Goal: Task Accomplishment & Management: Complete application form

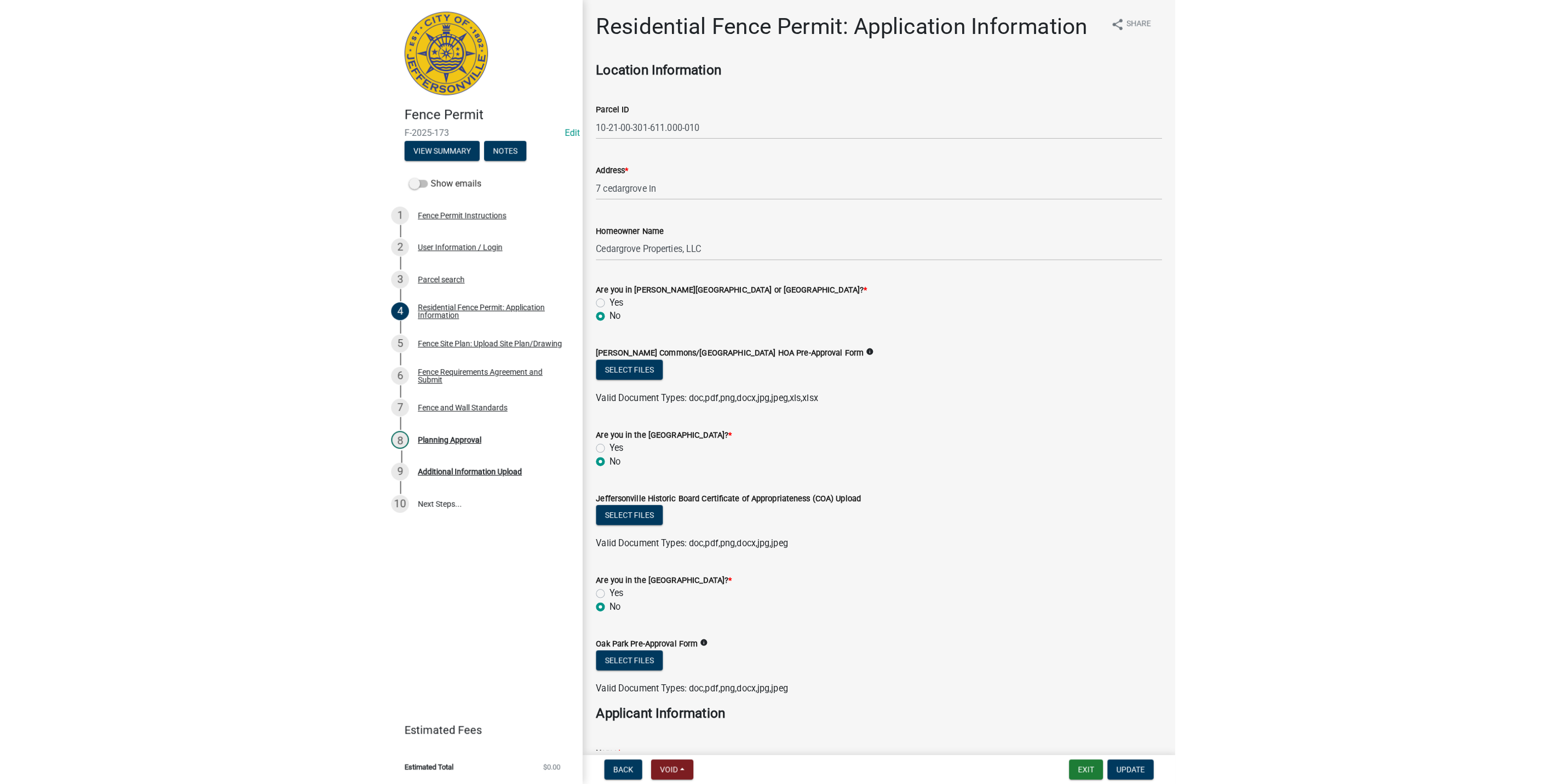
scroll to position [493, 0]
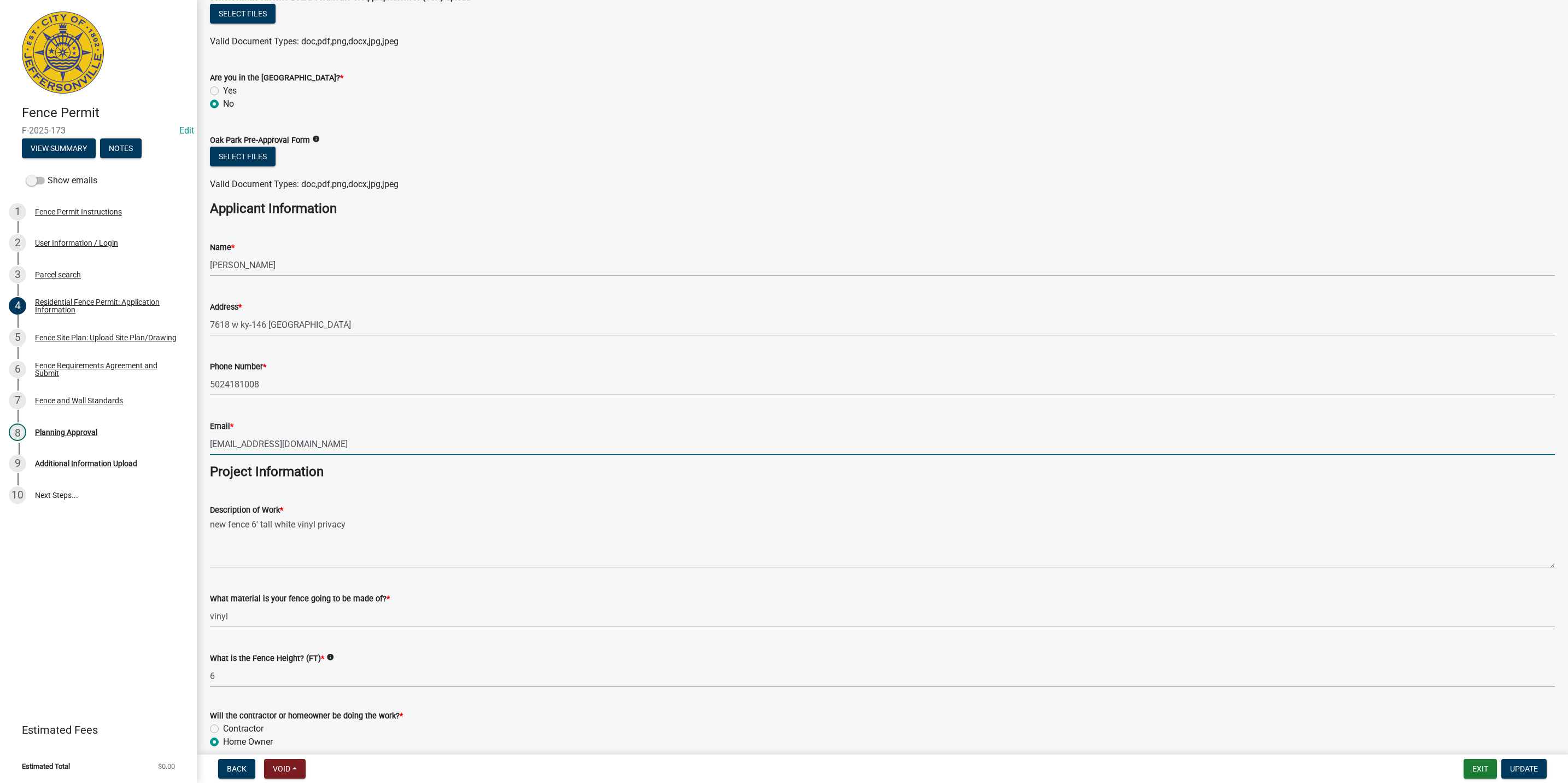
click at [779, 770] on div "Back Void Withdraw Lock Expire Void Exit Update" at bounding box center [883, 768] width 1354 height 20
click at [779, 770] on button "Exit" at bounding box center [1480, 768] width 33 height 20
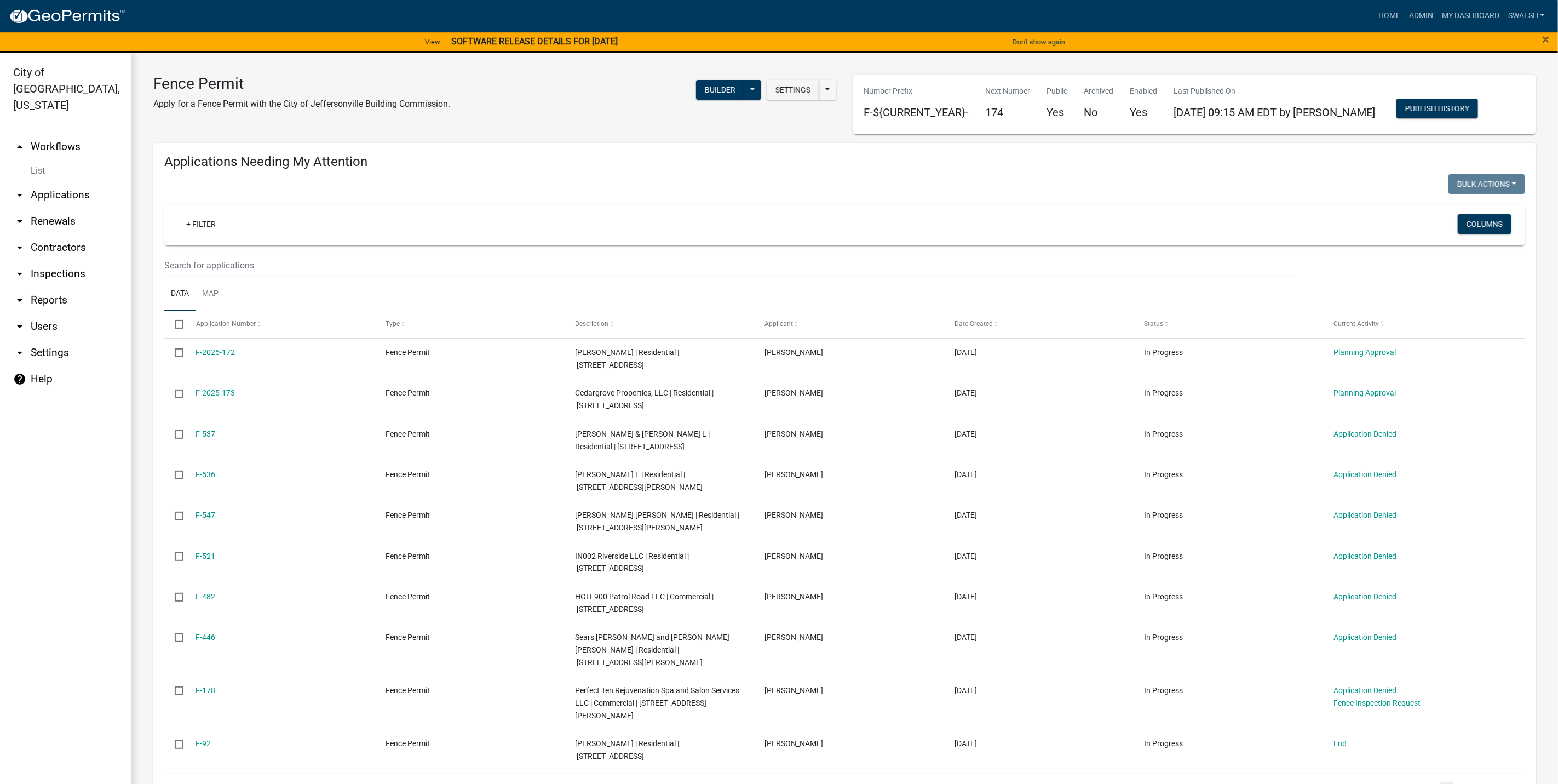
click at [89, 134] on link "arrow_drop_up Workflows" at bounding box center [65, 146] width 131 height 26
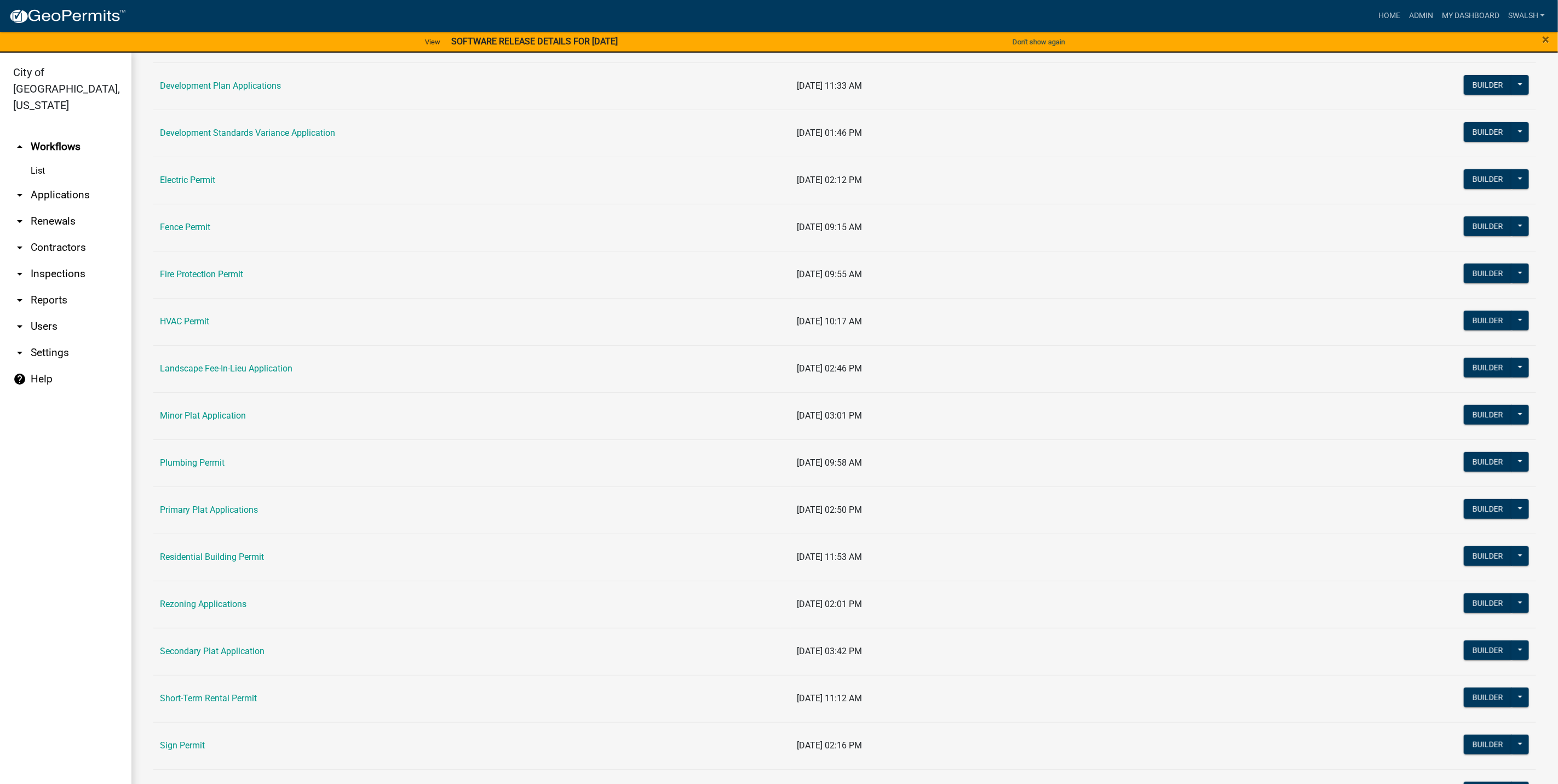
scroll to position [329, 0]
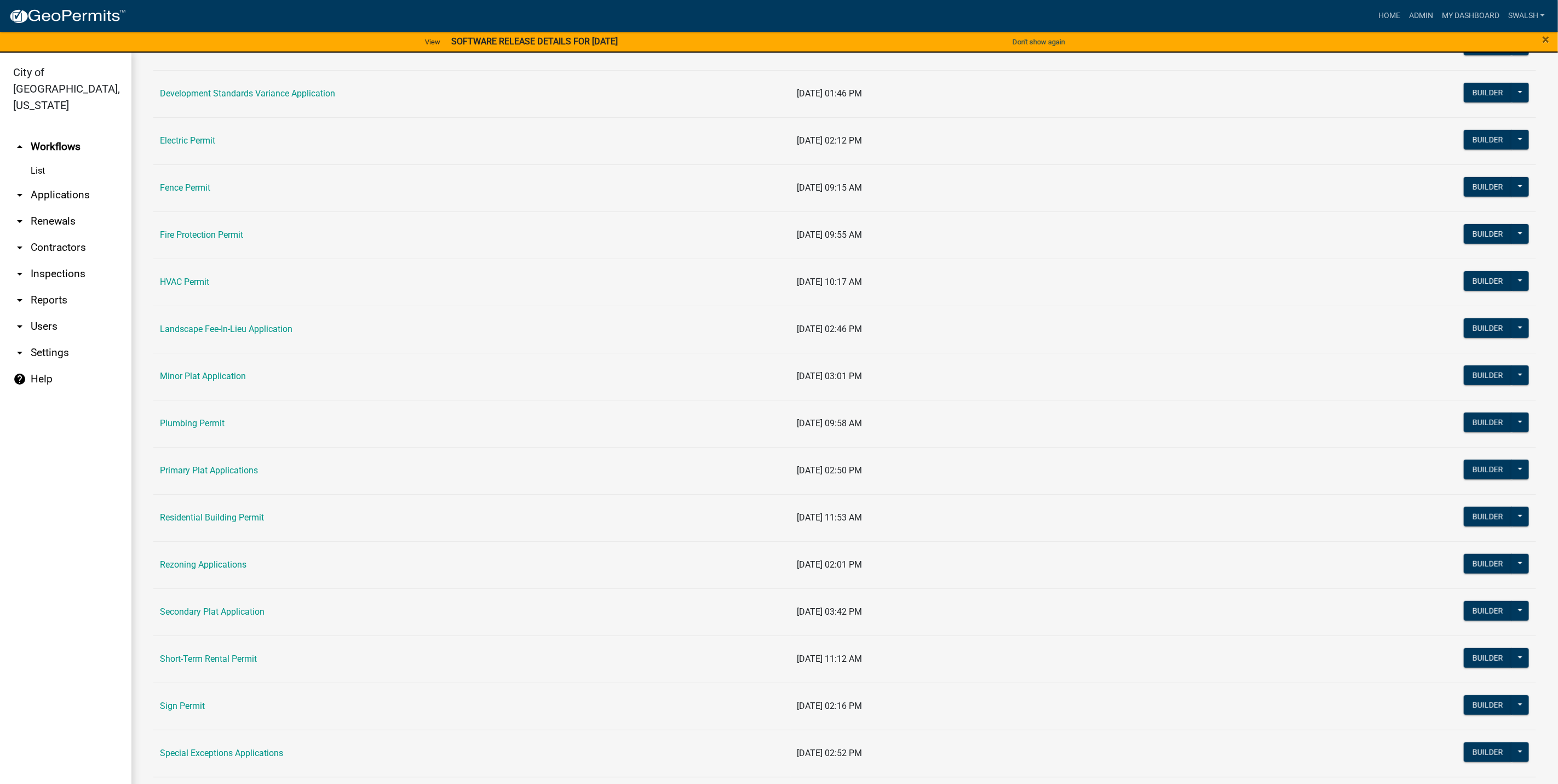
click at [201, 711] on link "Sign Permit" at bounding box center [182, 705] width 45 height 10
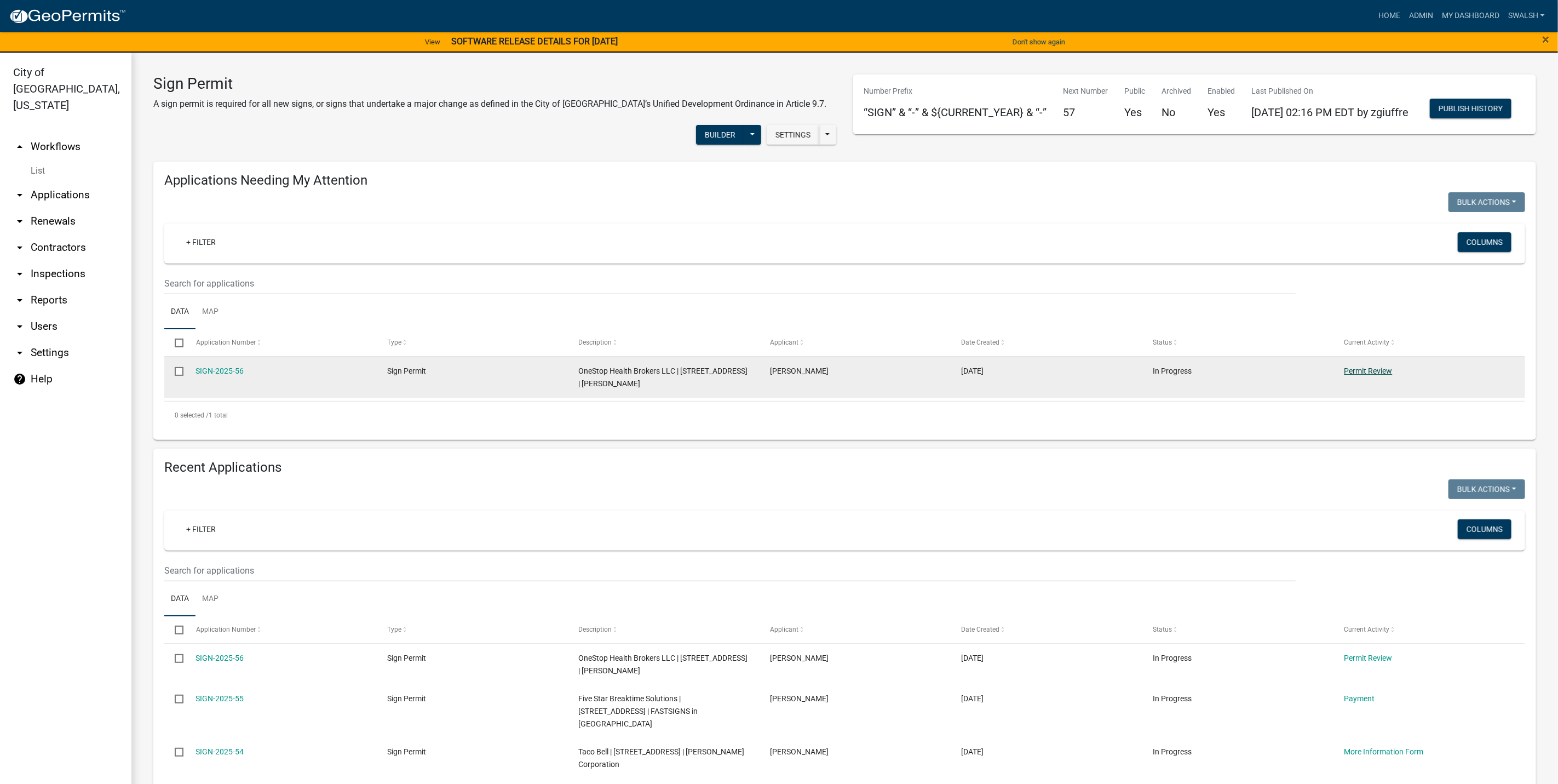
click at [780, 375] on link "Permit Review" at bounding box center [1368, 370] width 48 height 9
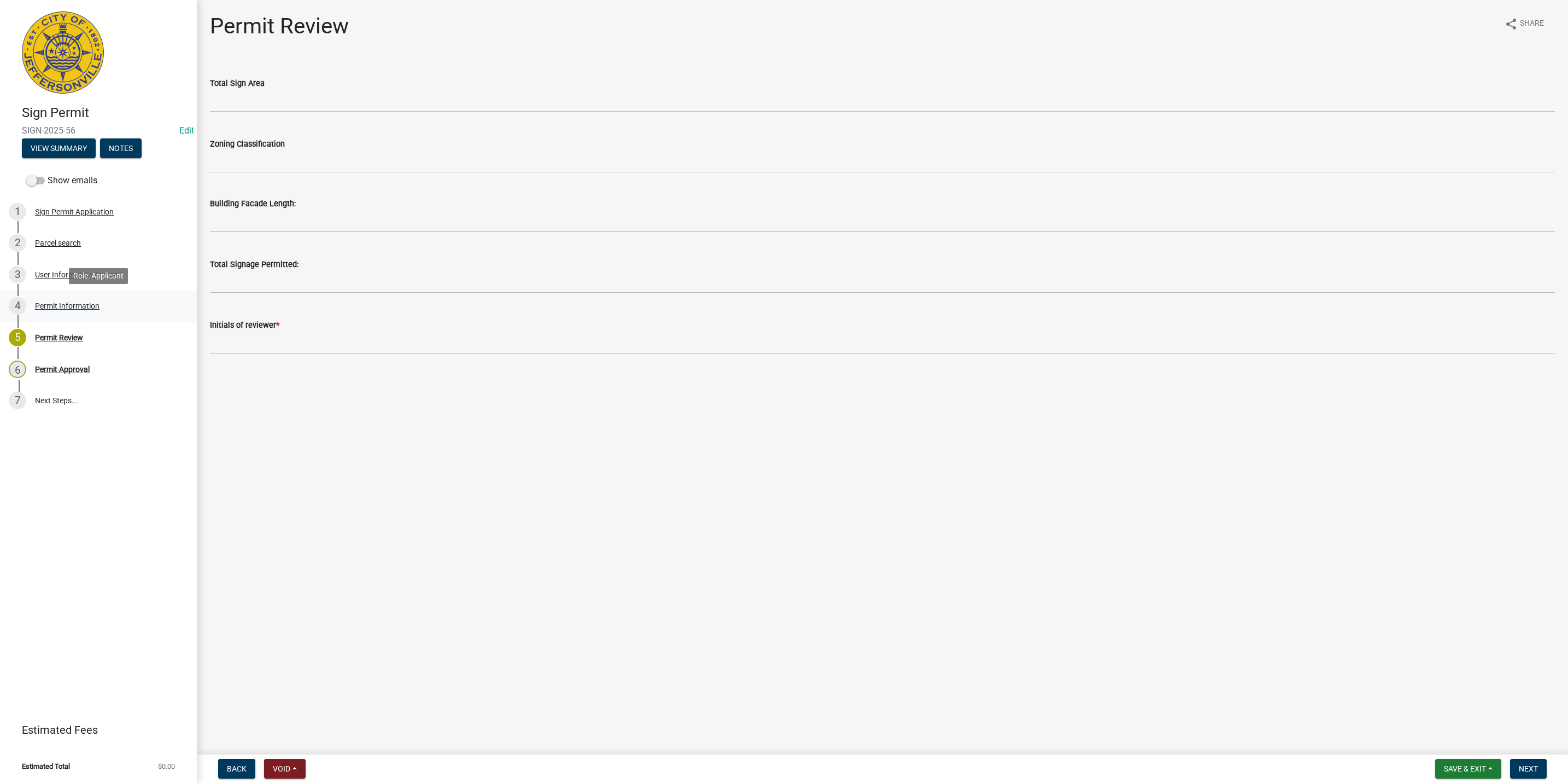
click at [93, 299] on div "4 Permit Information" at bounding box center [93, 306] width 170 height 17
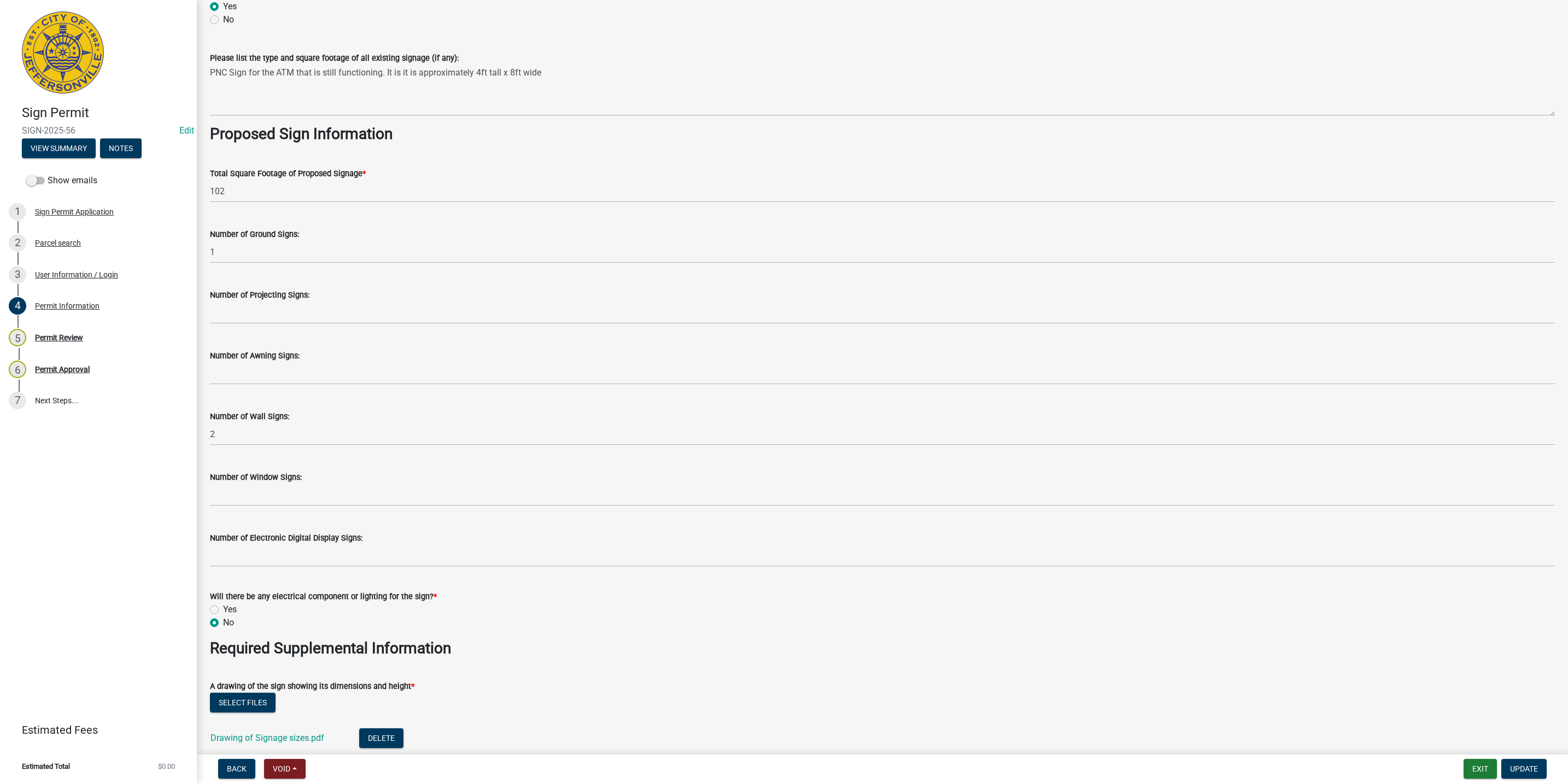
scroll to position [1476, 0]
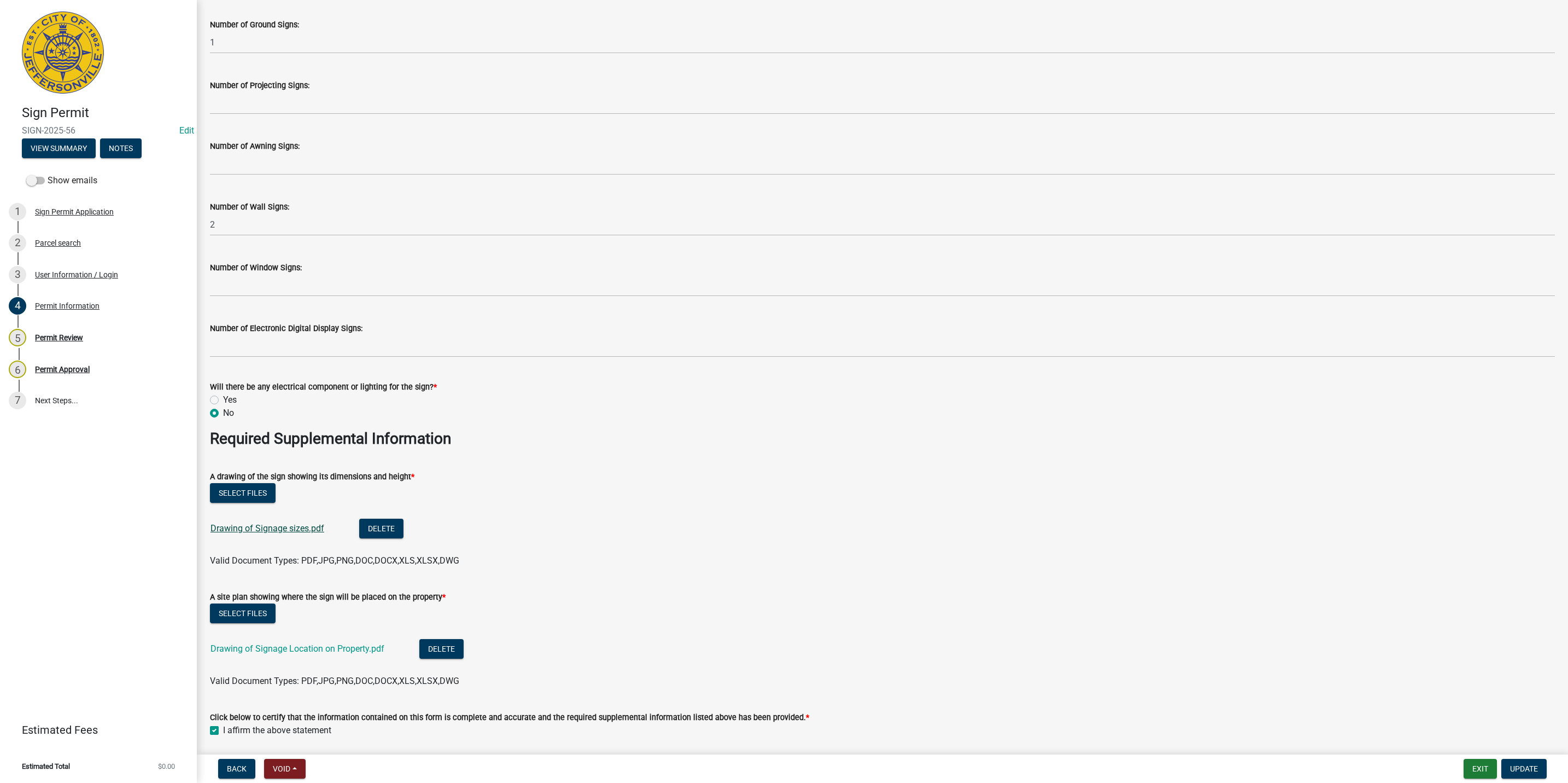
click at [312, 524] on link "Drawing of Signage sizes.pdf" at bounding box center [267, 528] width 114 height 10
click at [330, 646] on link "Drawing of Signage Location on Property.pdf" at bounding box center [297, 648] width 174 height 10
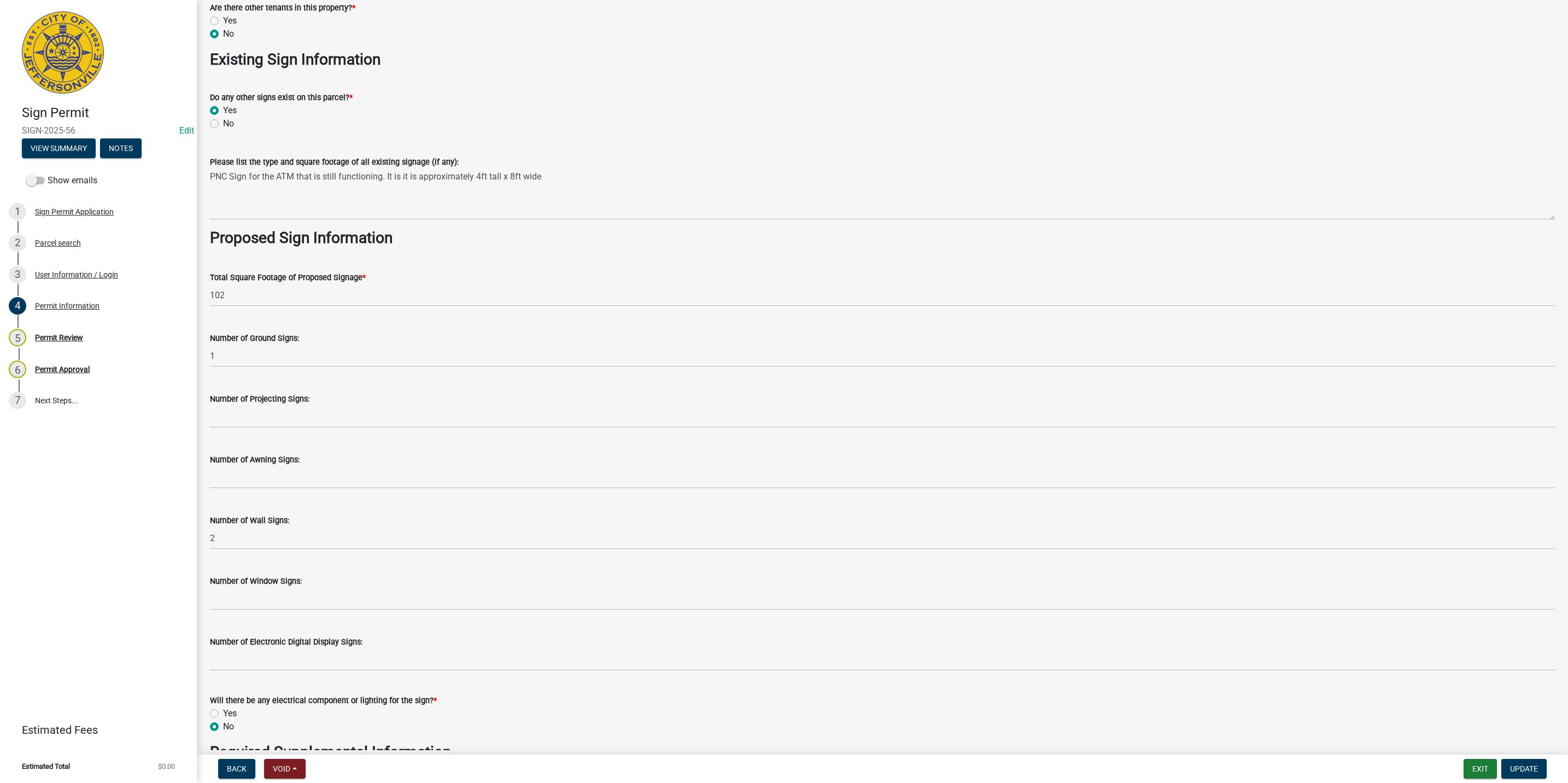
scroll to position [1165, 0]
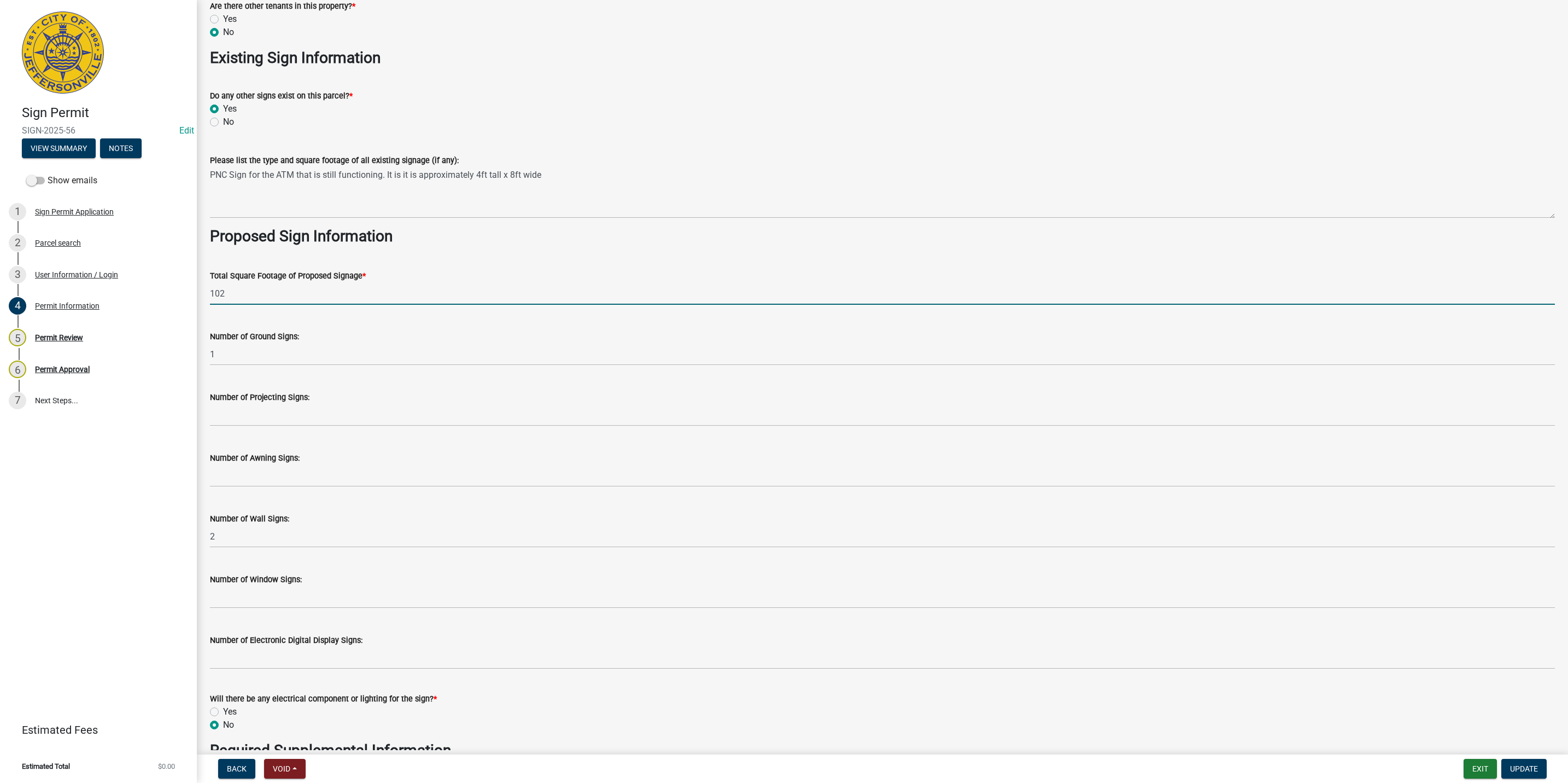
click at [333, 291] on input "102" at bounding box center [882, 293] width 1345 height 23
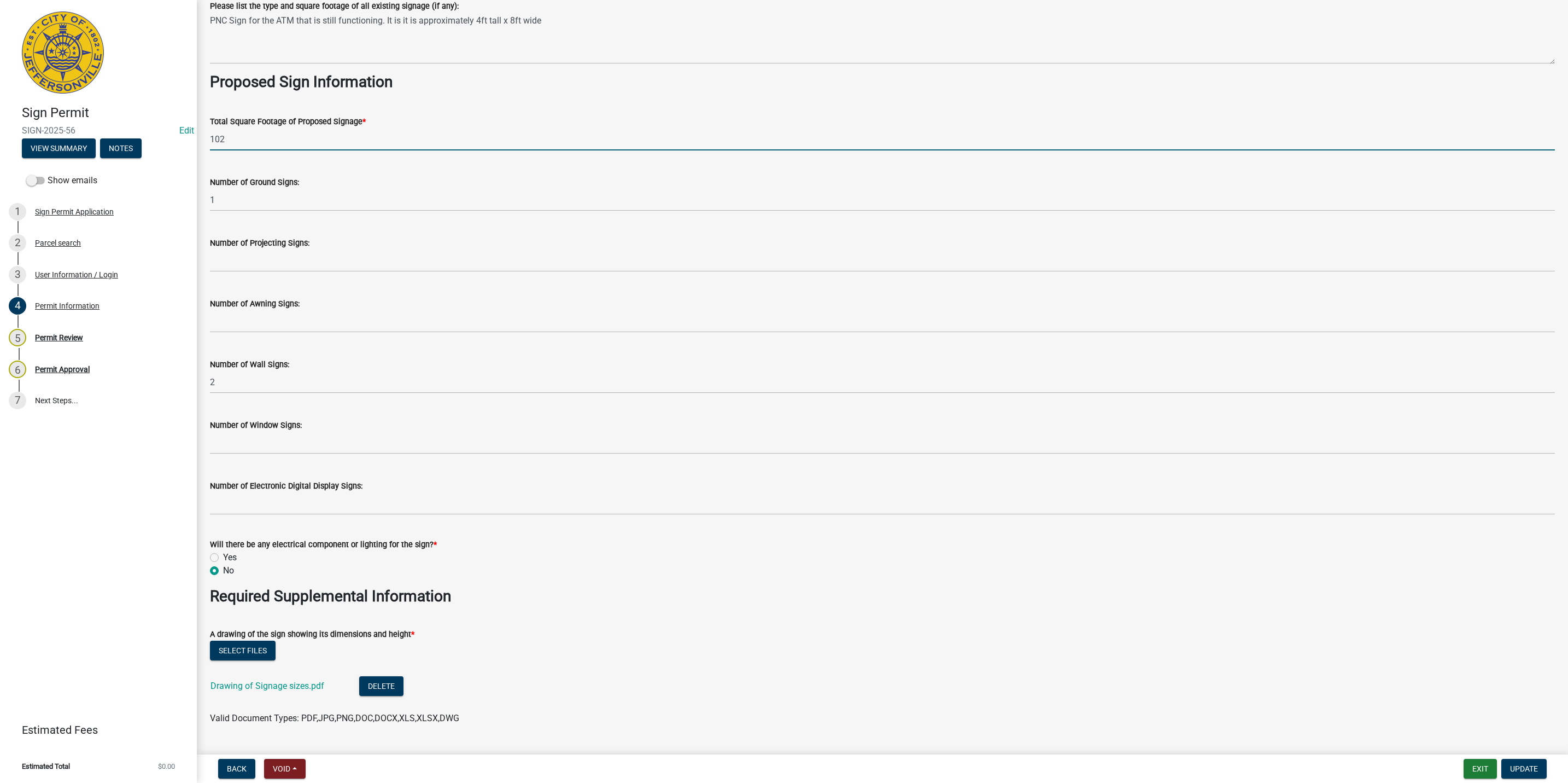
scroll to position [1329, 0]
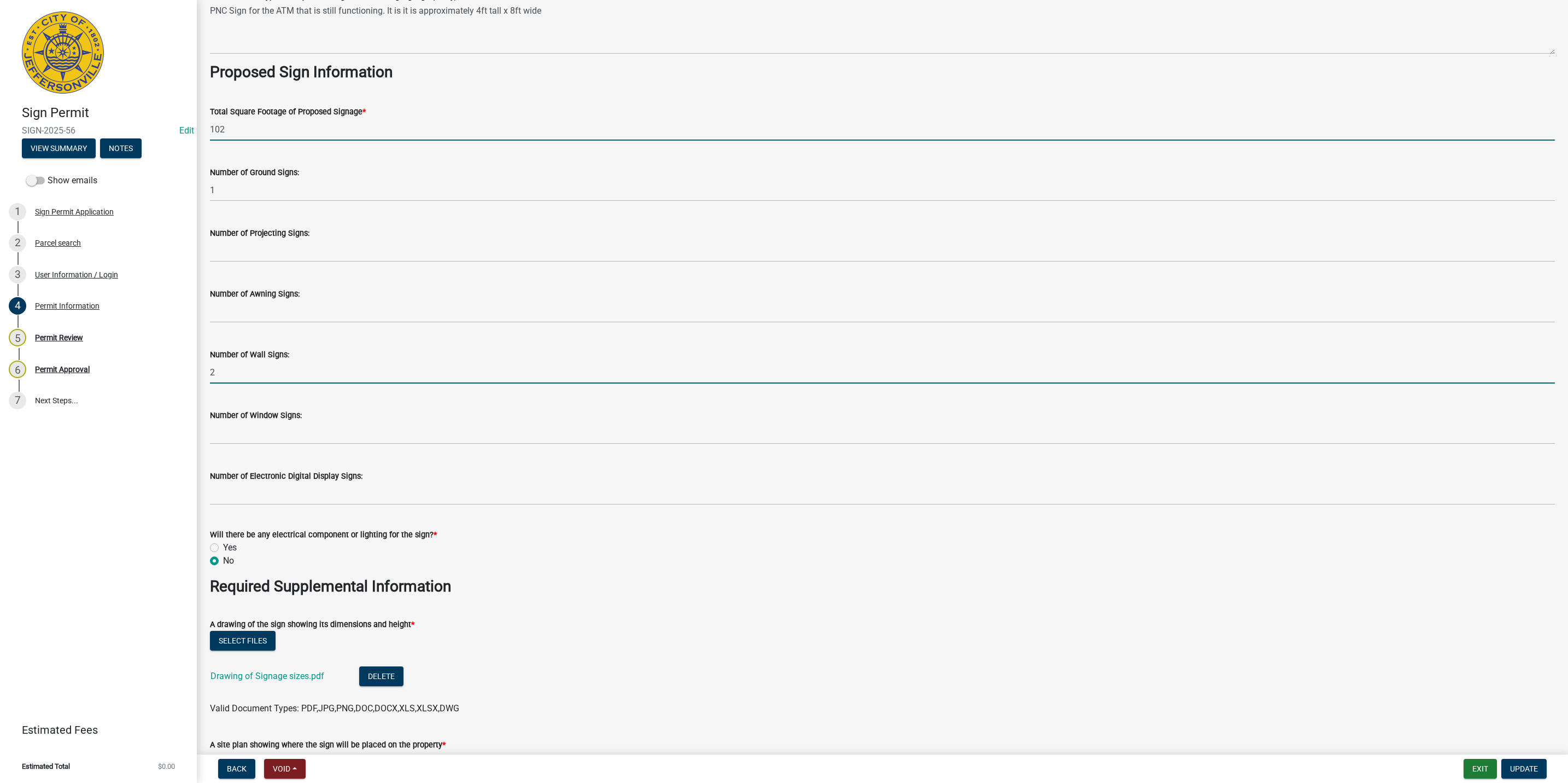
click at [412, 371] on input "2" at bounding box center [882, 372] width 1345 height 23
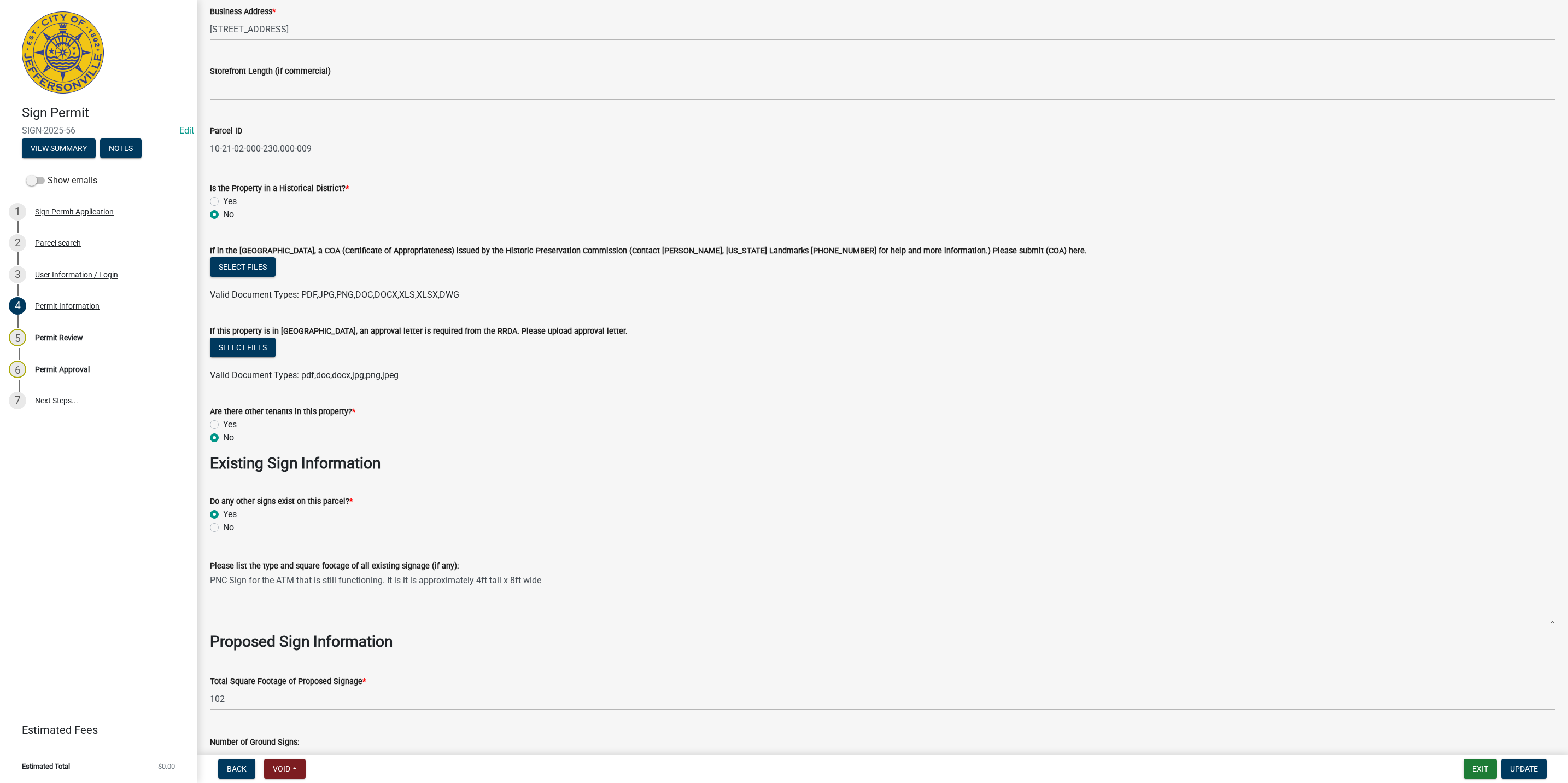
scroll to position [985, 0]
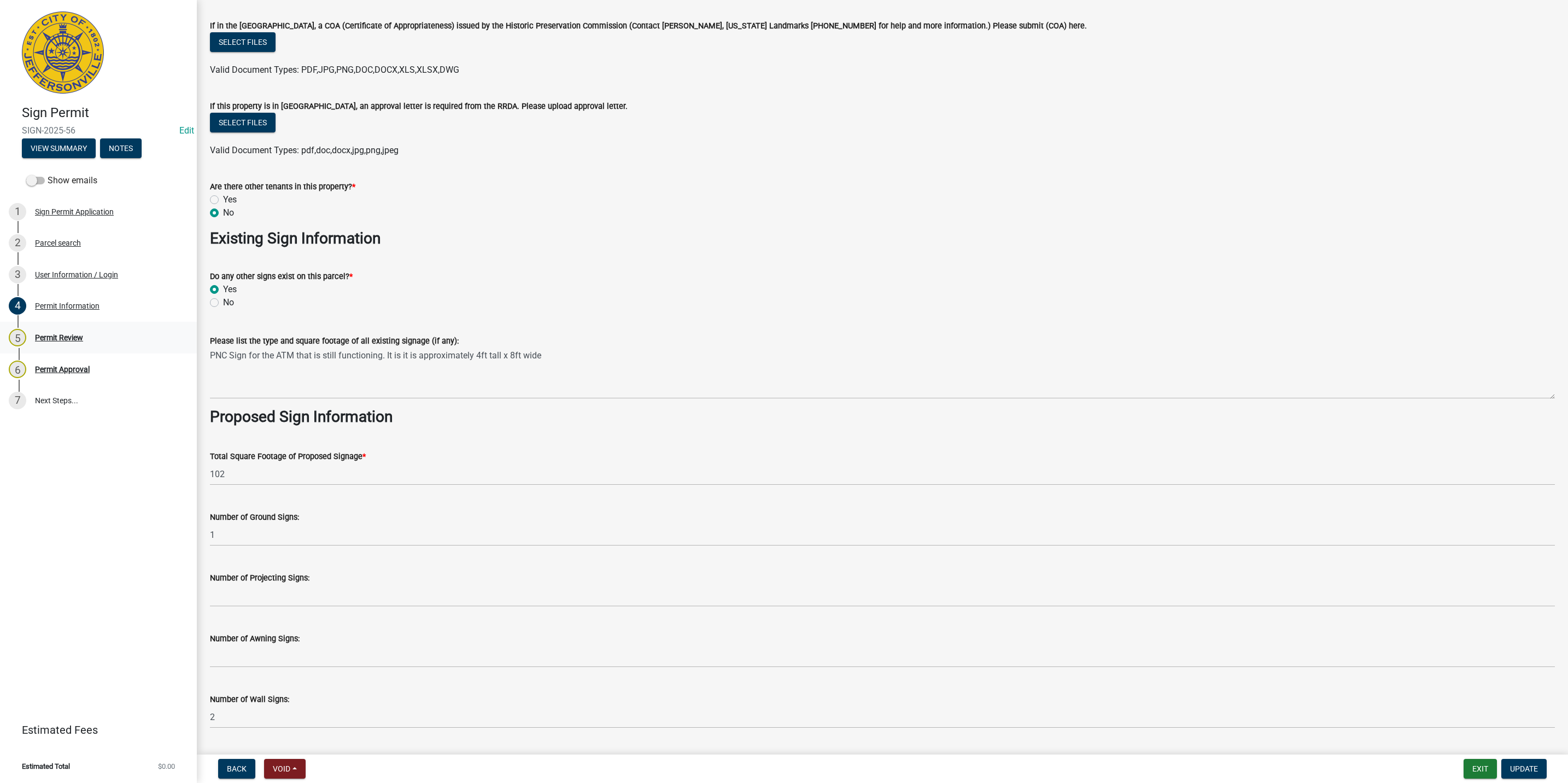
click at [72, 334] on div "Permit Review" at bounding box center [59, 338] width 48 height 8
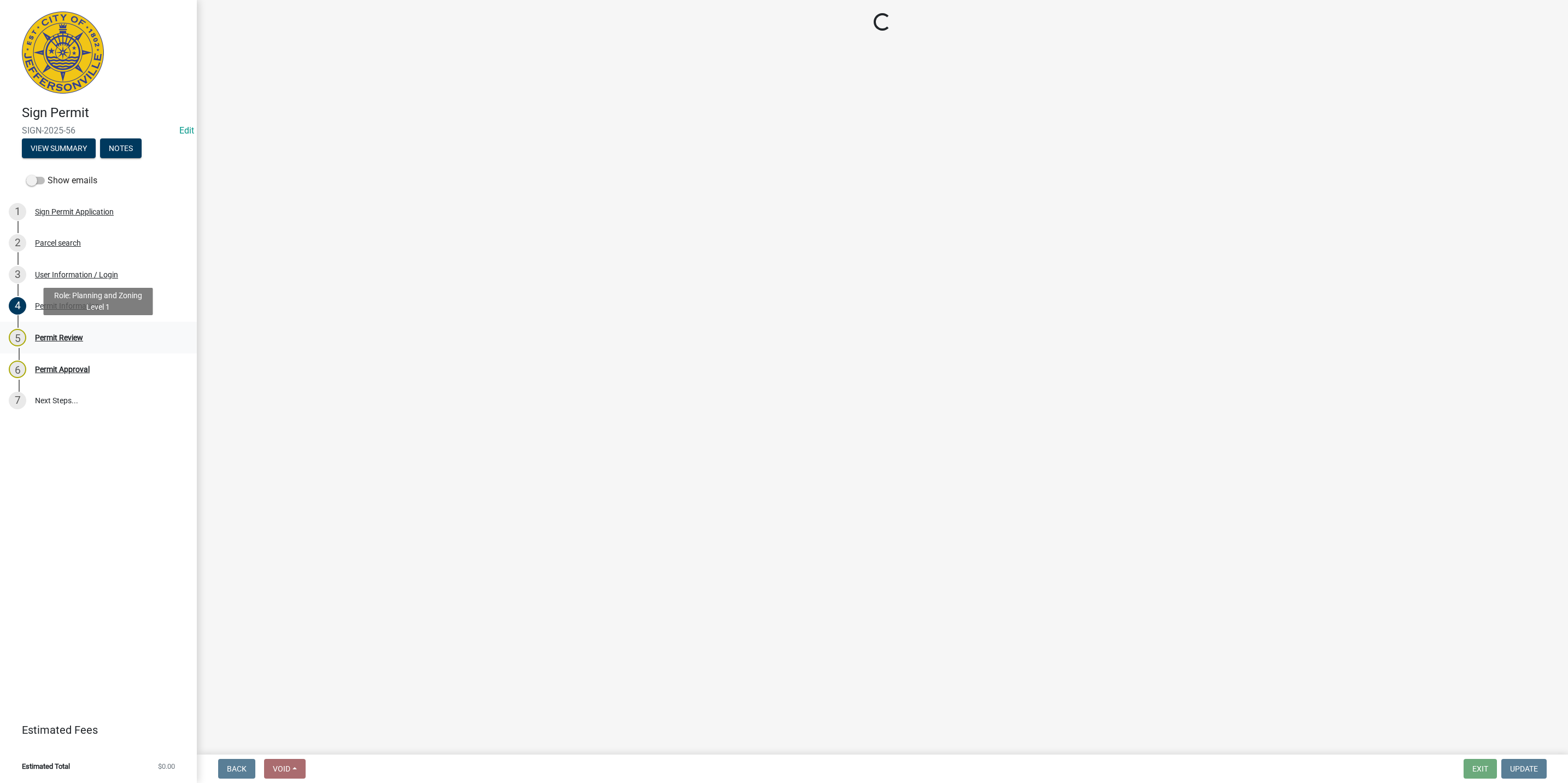
scroll to position [0, 0]
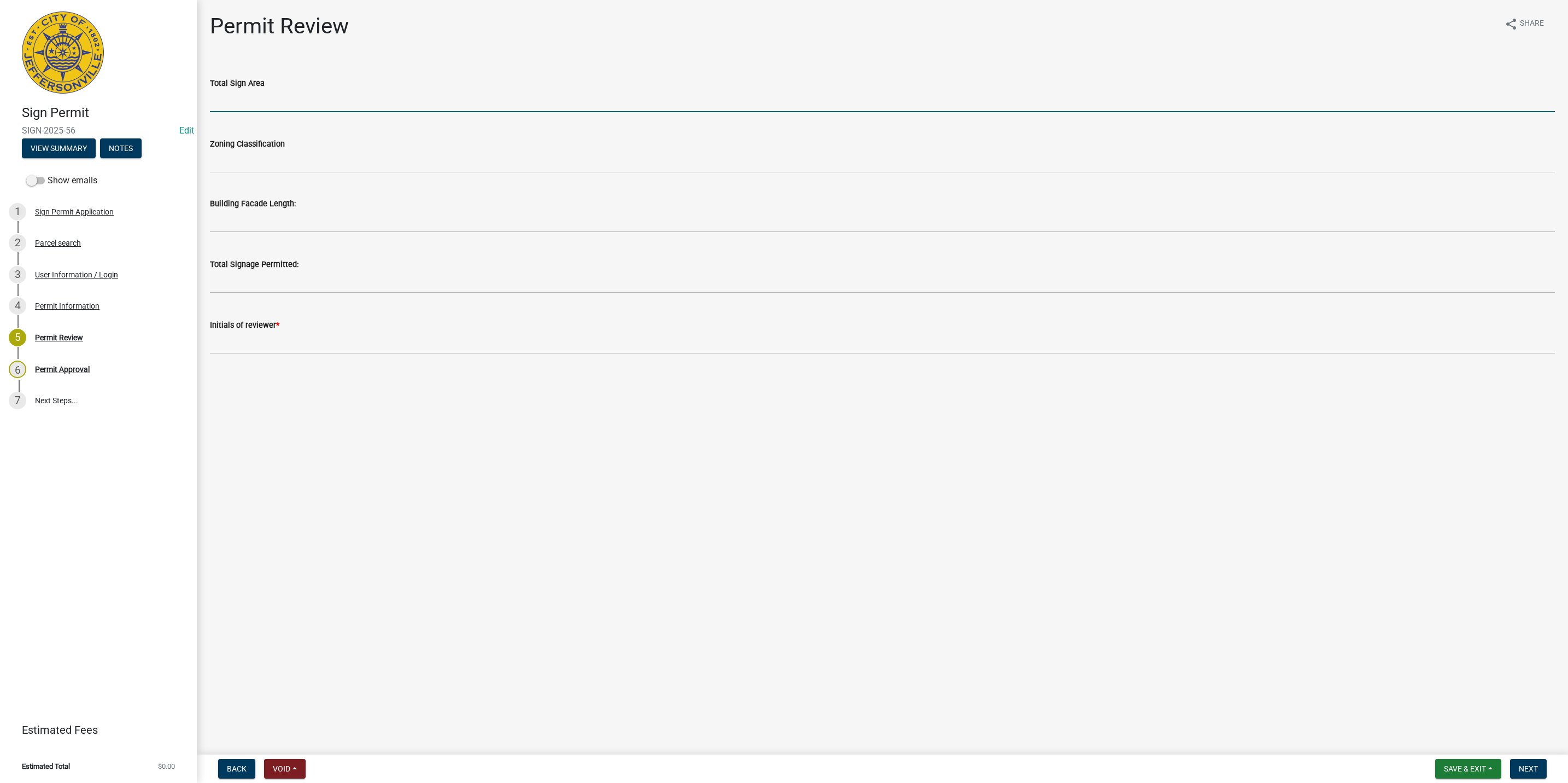
click at [338, 100] on input "text" at bounding box center [882, 101] width 1345 height 23
type input "99.5"
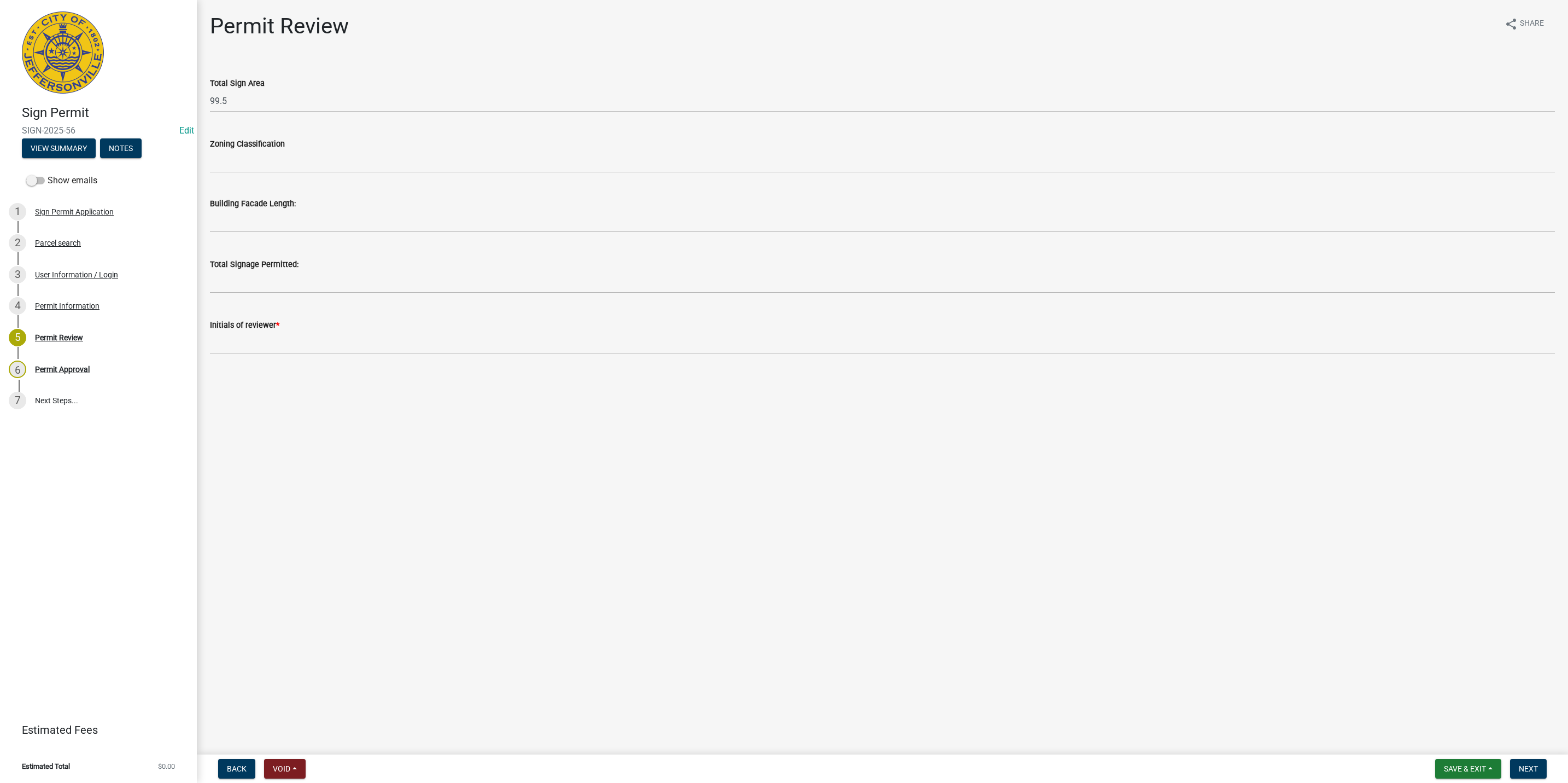
click at [258, 177] on wm-data-entity-input "Zoning Classification" at bounding box center [882, 152] width 1345 height 60
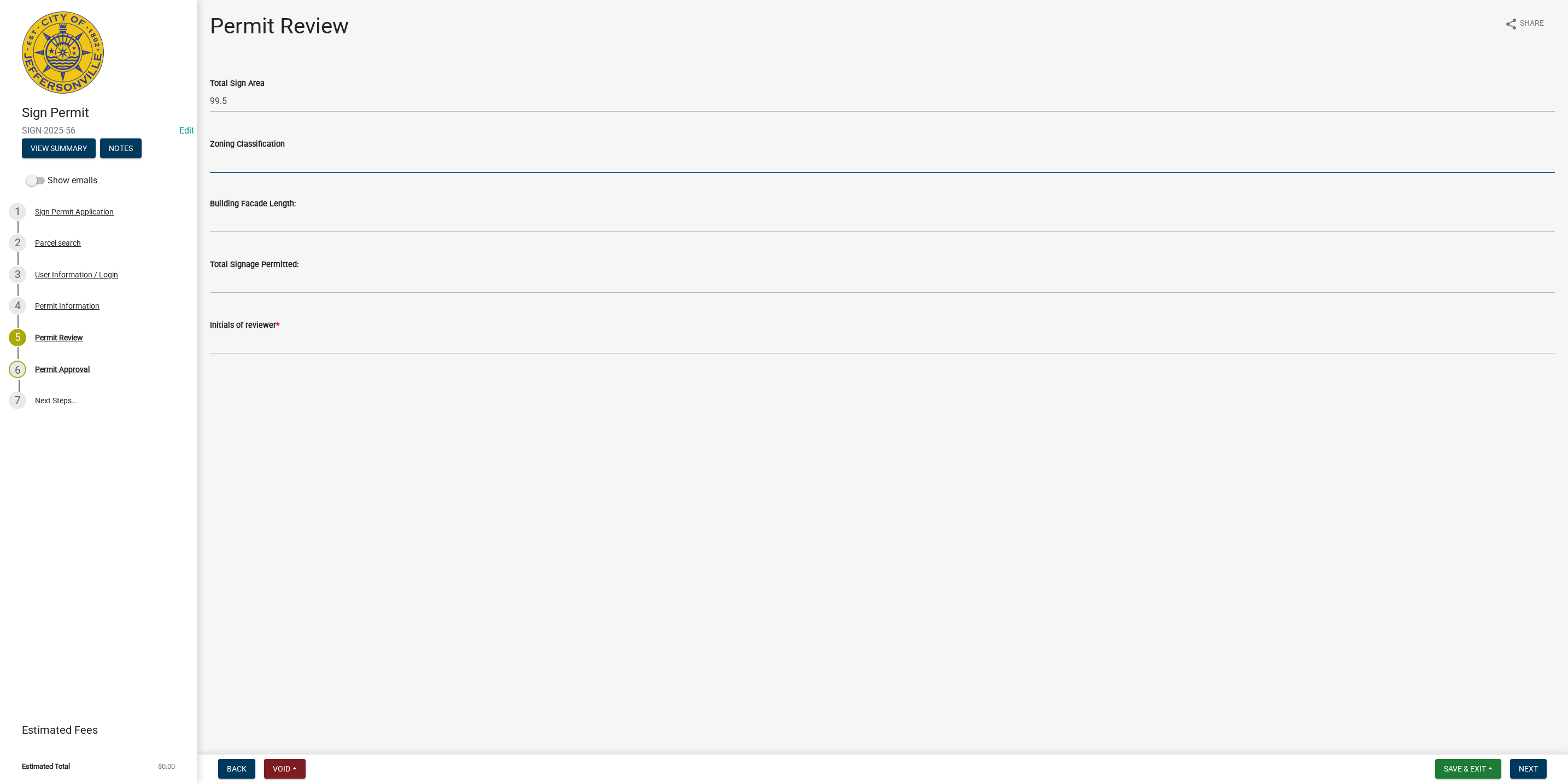
click at [264, 161] on input "Zoning Classification" at bounding box center [882, 162] width 1345 height 23
type input "C1"
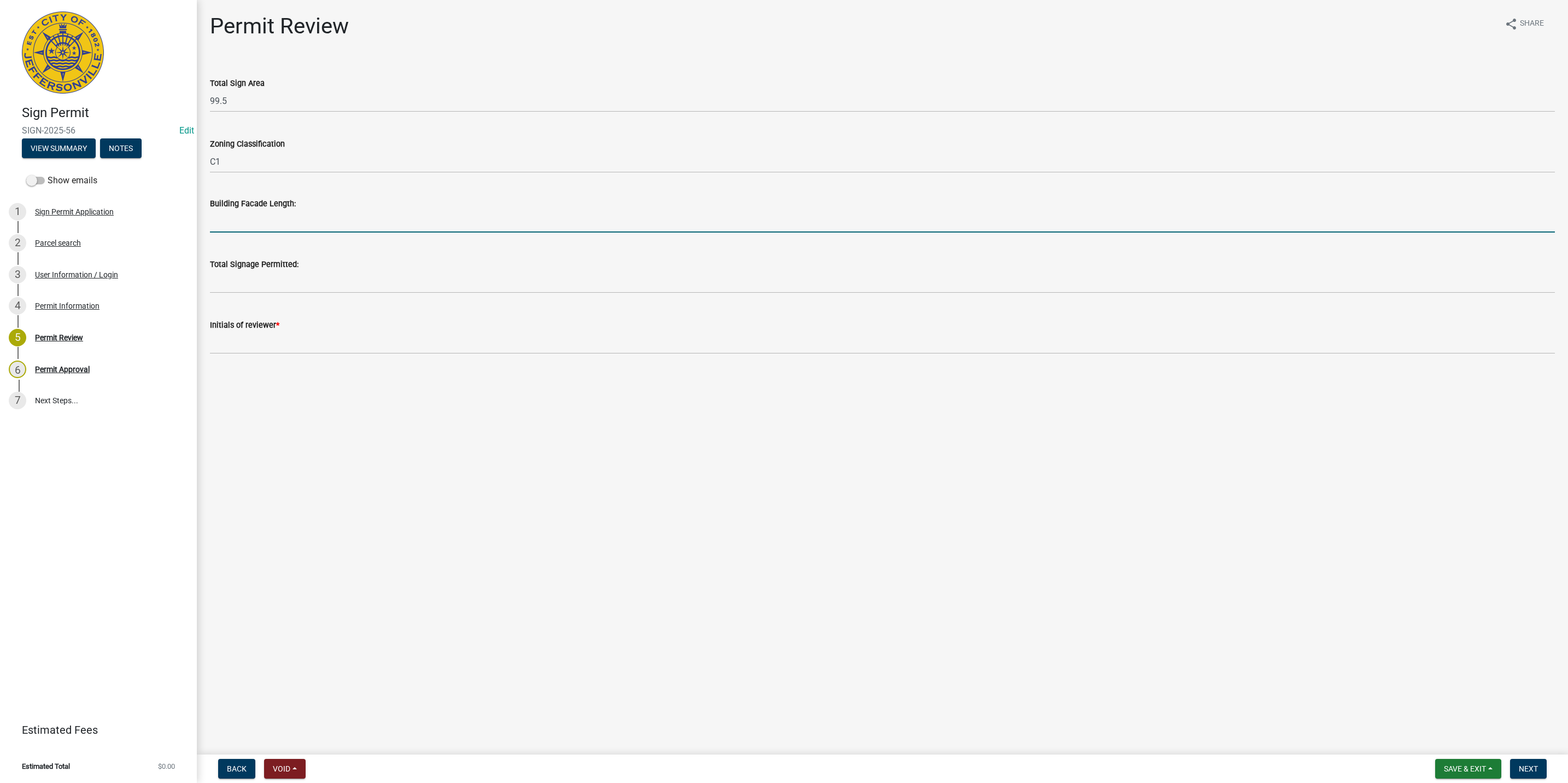
click at [256, 221] on input "text" at bounding box center [882, 221] width 1345 height 23
type input "205"
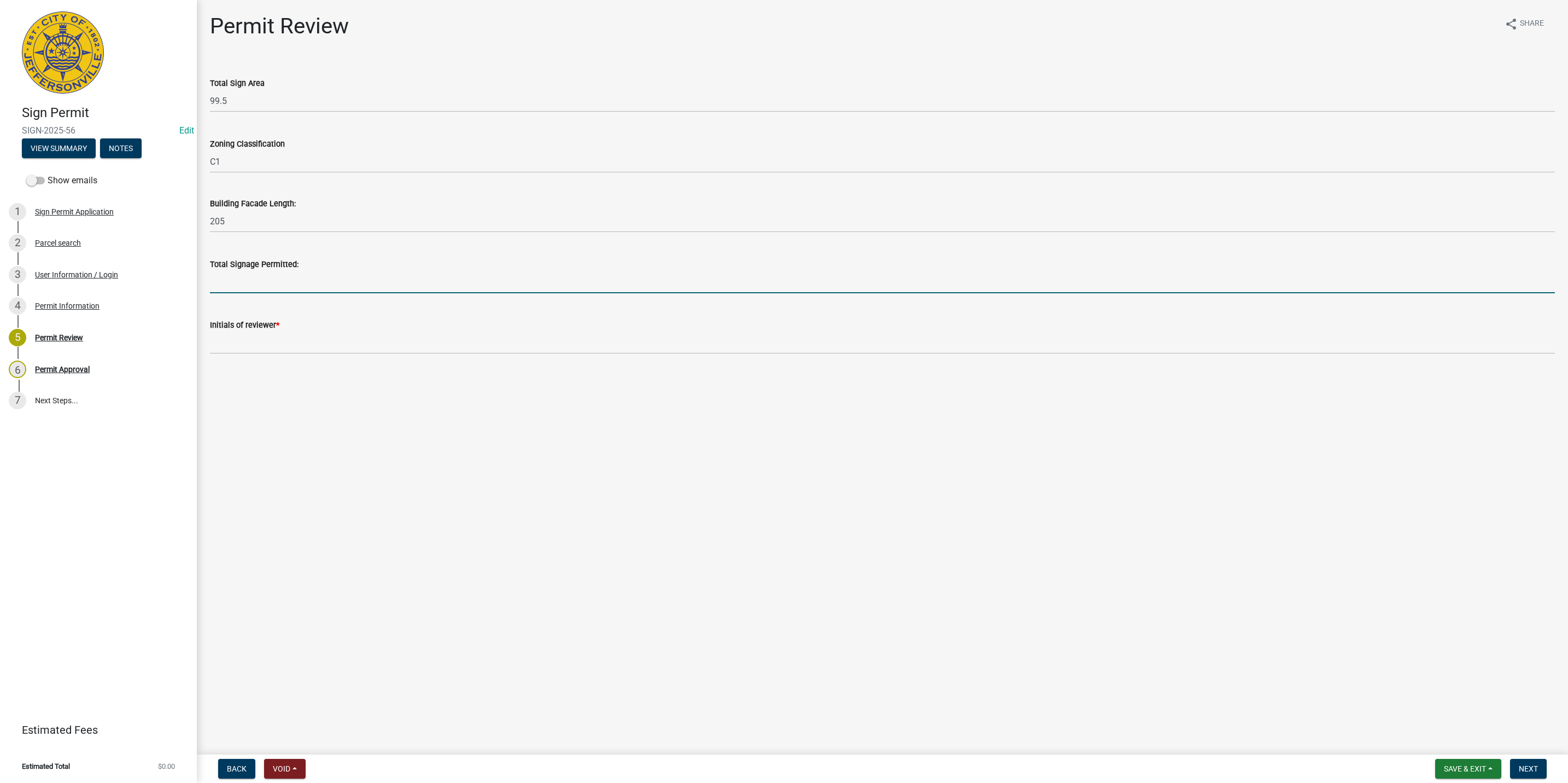
click at [243, 273] on input "text" at bounding box center [882, 282] width 1345 height 23
type input "307.5"
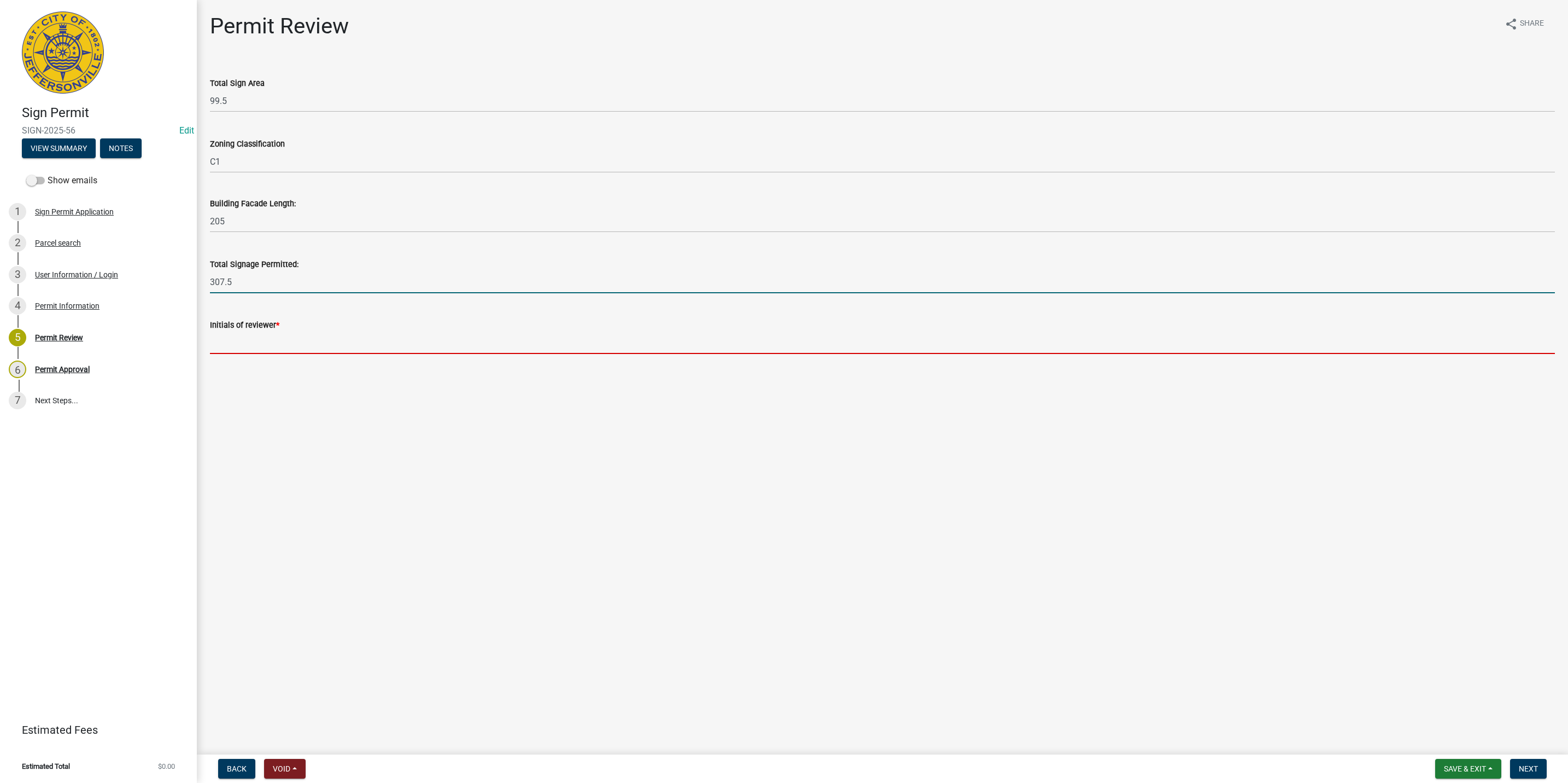
click at [253, 334] on input "Initials of reviewer *" at bounding box center [882, 342] width 1345 height 23
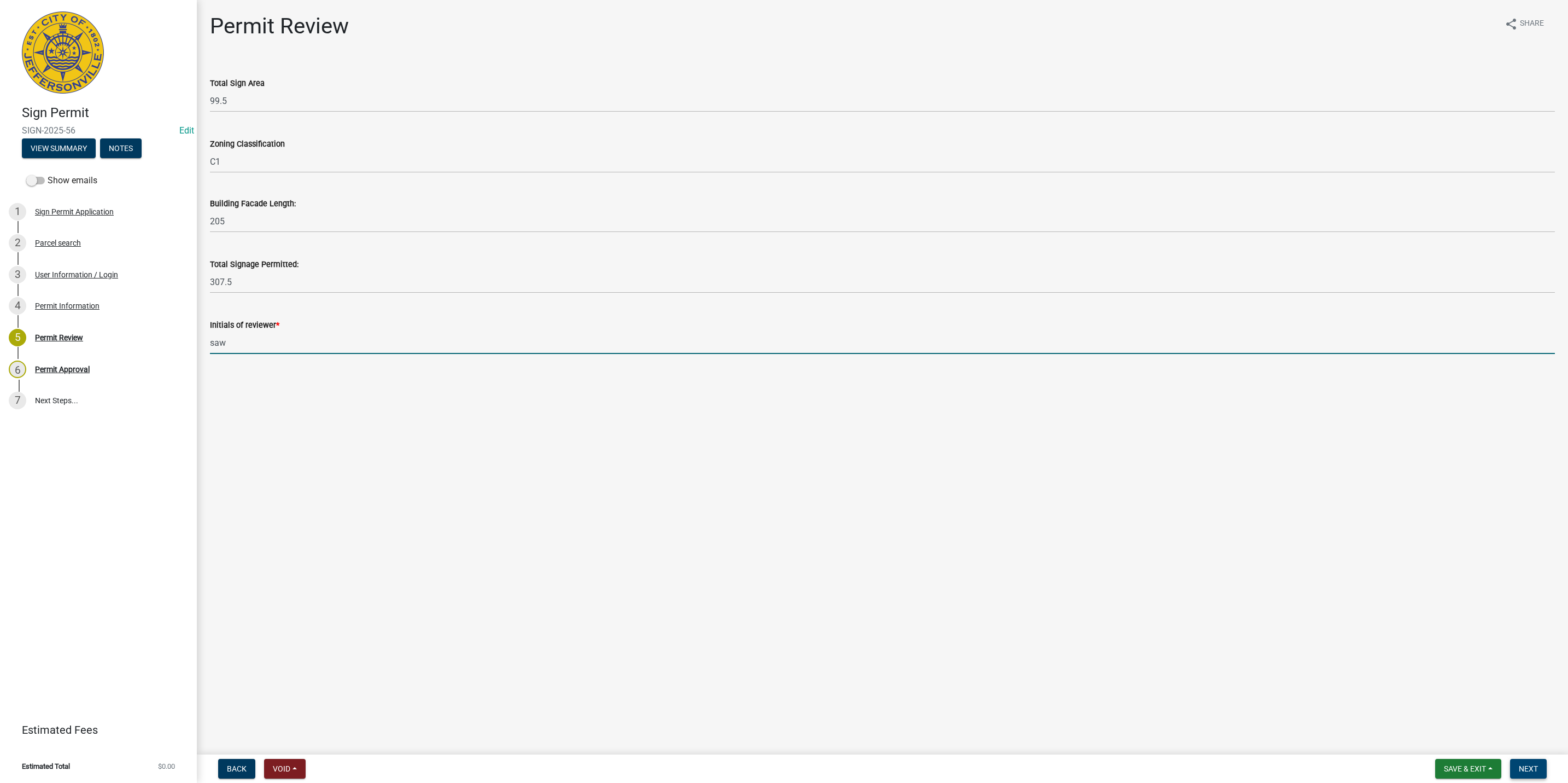
type input "saw"
click at [779, 767] on span "Next" at bounding box center [1529, 768] width 19 height 9
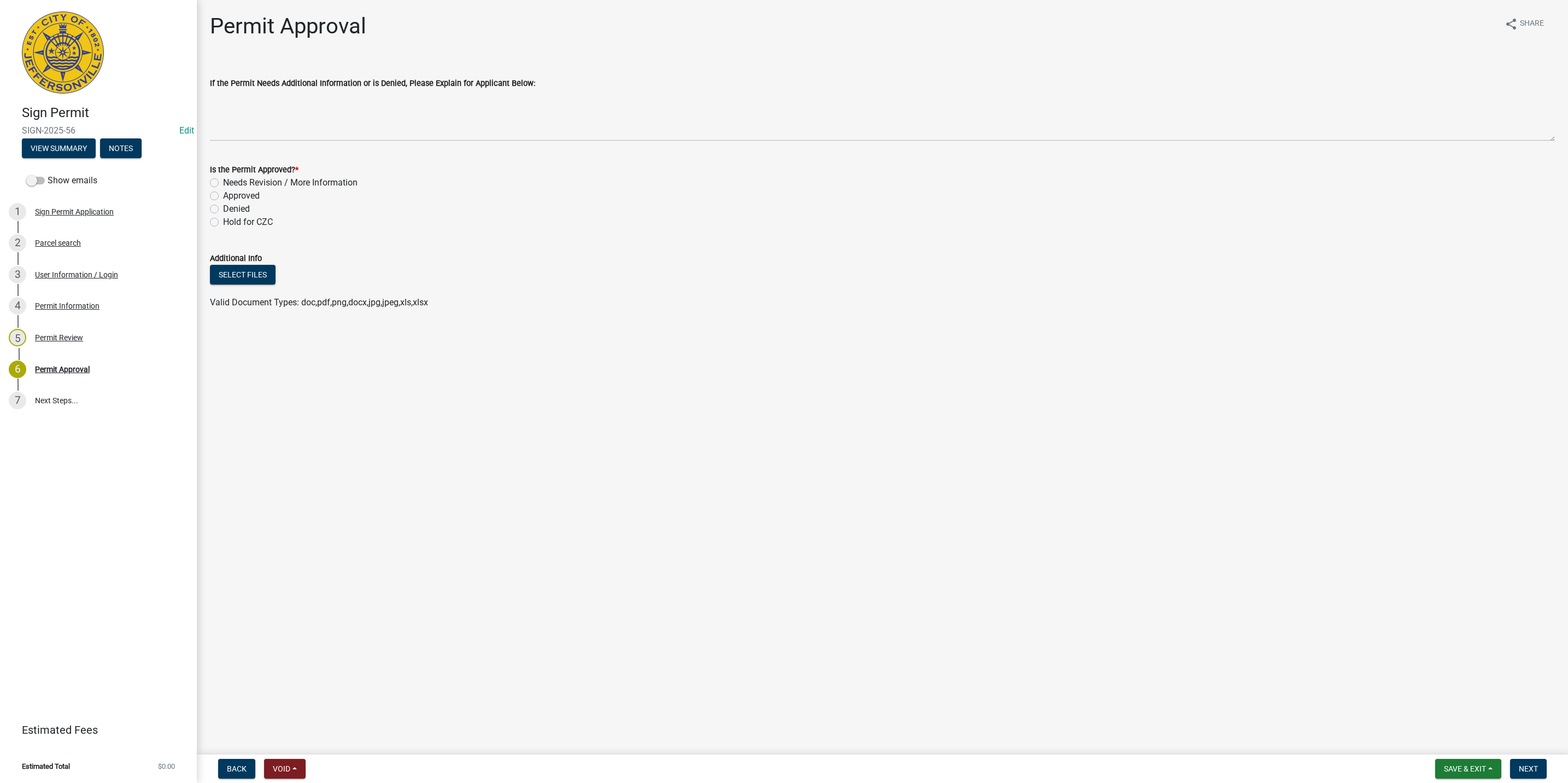
click at [232, 182] on label "Needs Revision / More Information" at bounding box center [290, 182] width 134 height 13
click at [230, 182] on input "Needs Revision / More Information" at bounding box center [226, 179] width 7 height 7
radio input "true"
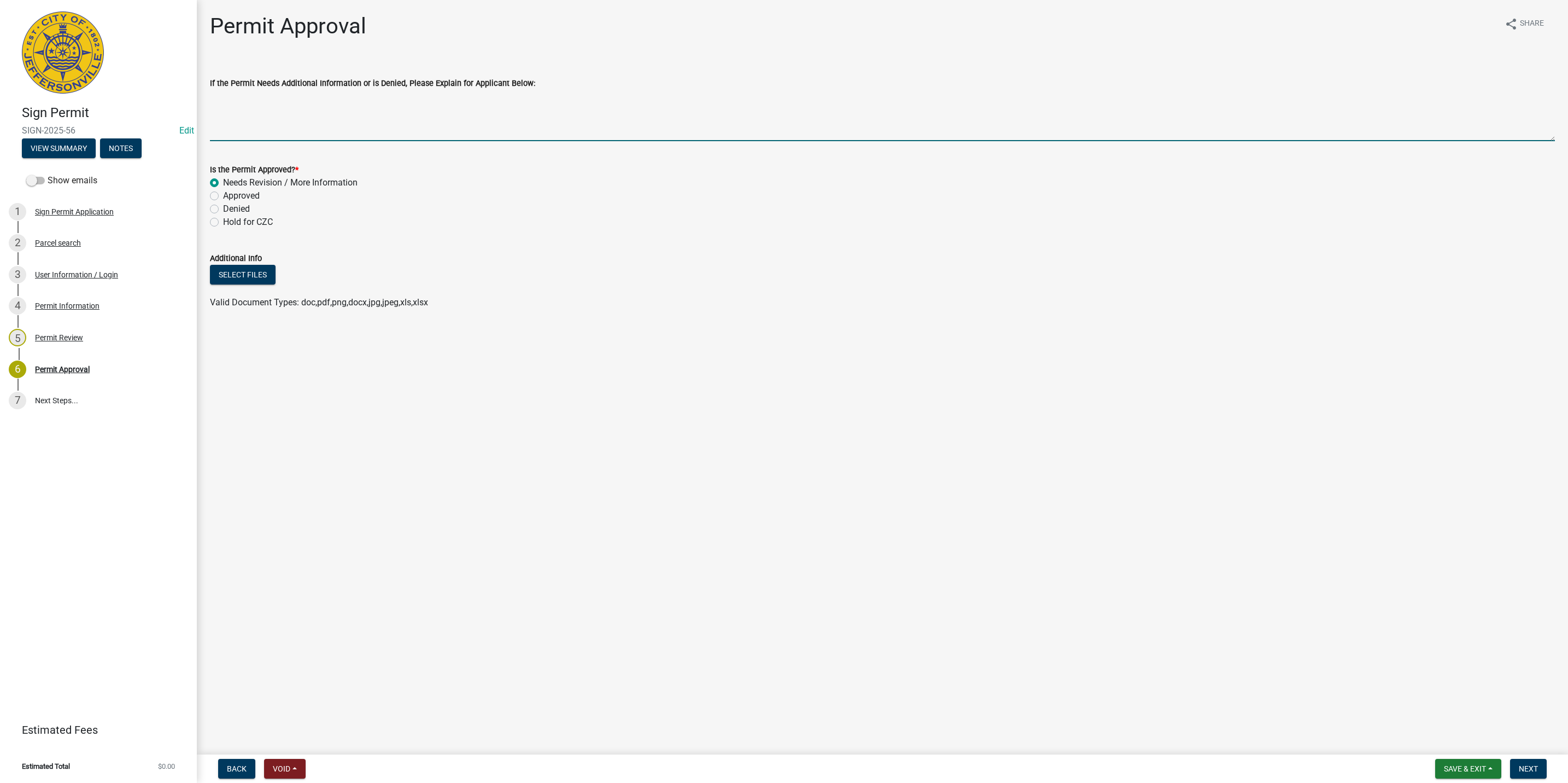
click at [230, 134] on textarea "If the Permit Needs Additional Information or is Denied, Please Explain for App…" at bounding box center [882, 115] width 1345 height 51
type textarea "h"
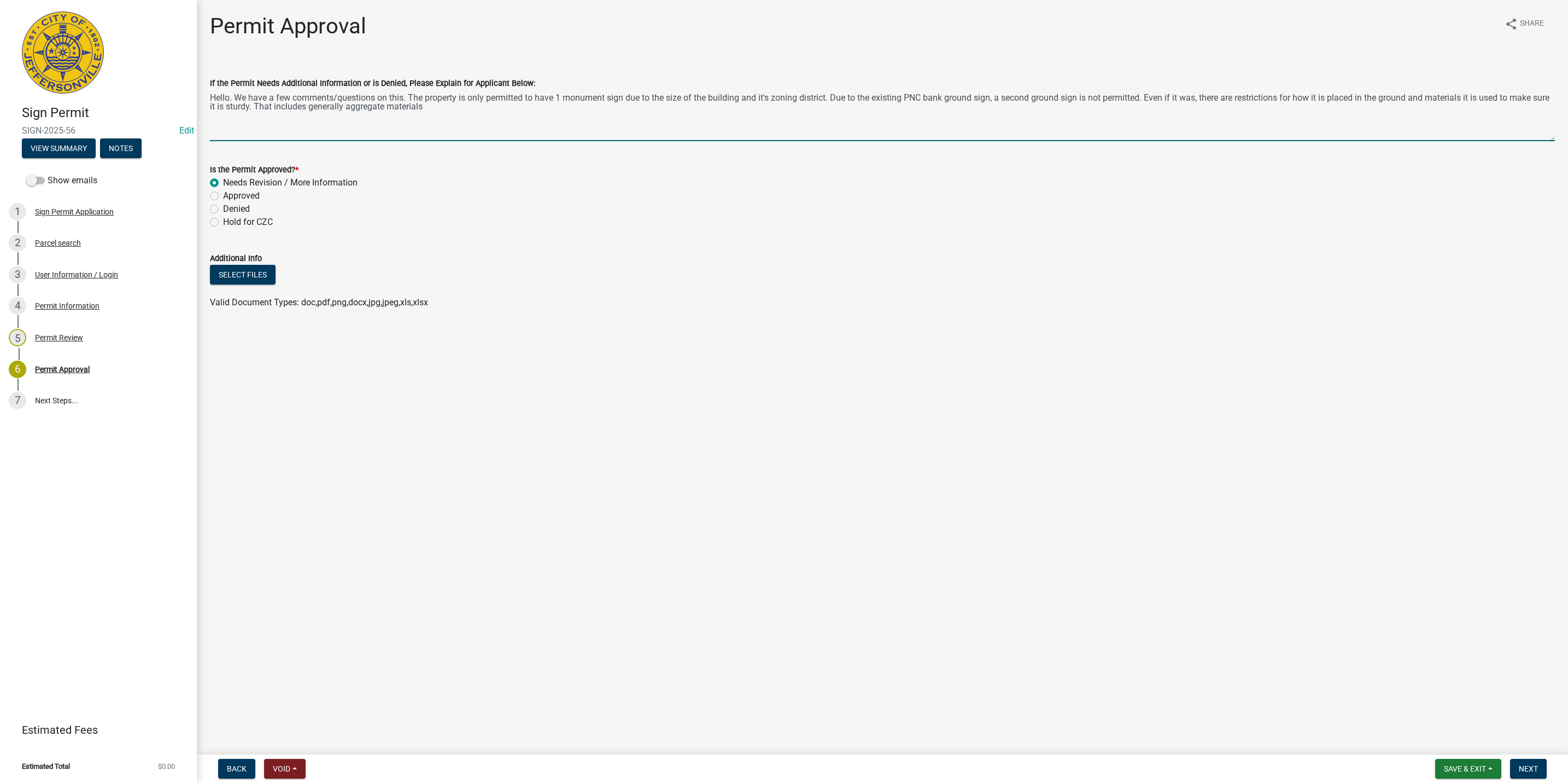
click at [779, 91] on textarea "Hello. We have a few comments/questions on this. The property is only permitted…" at bounding box center [882, 115] width 1345 height 51
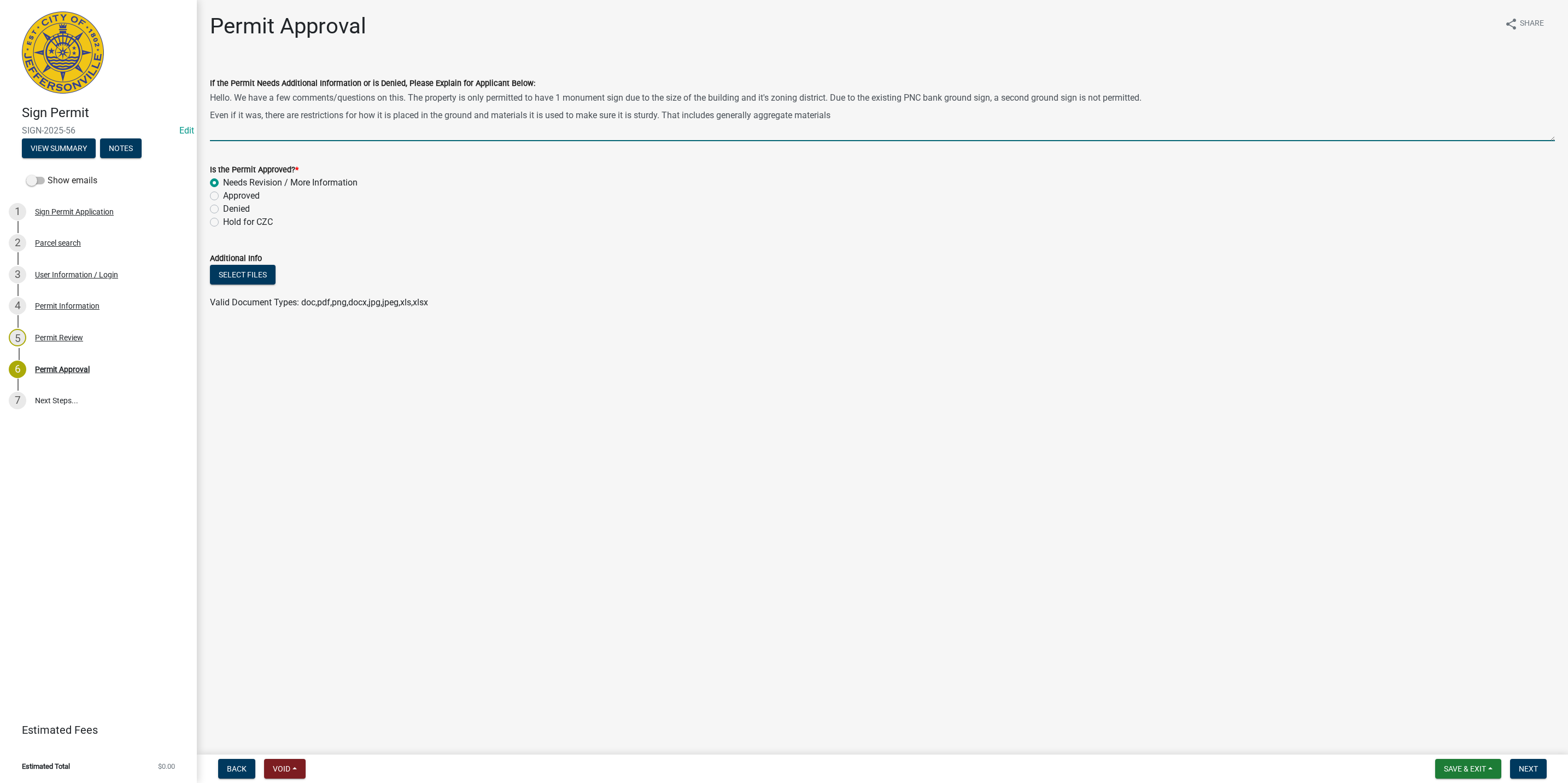
click at [779, 122] on textarea "Hello. We have a few comments/questions on this. The property is only permitted…" at bounding box center [882, 115] width 1345 height 51
click at [779, 128] on textarea "Hello. We have a few comments/questions on this. The property is only permitted…" at bounding box center [882, 115] width 1345 height 51
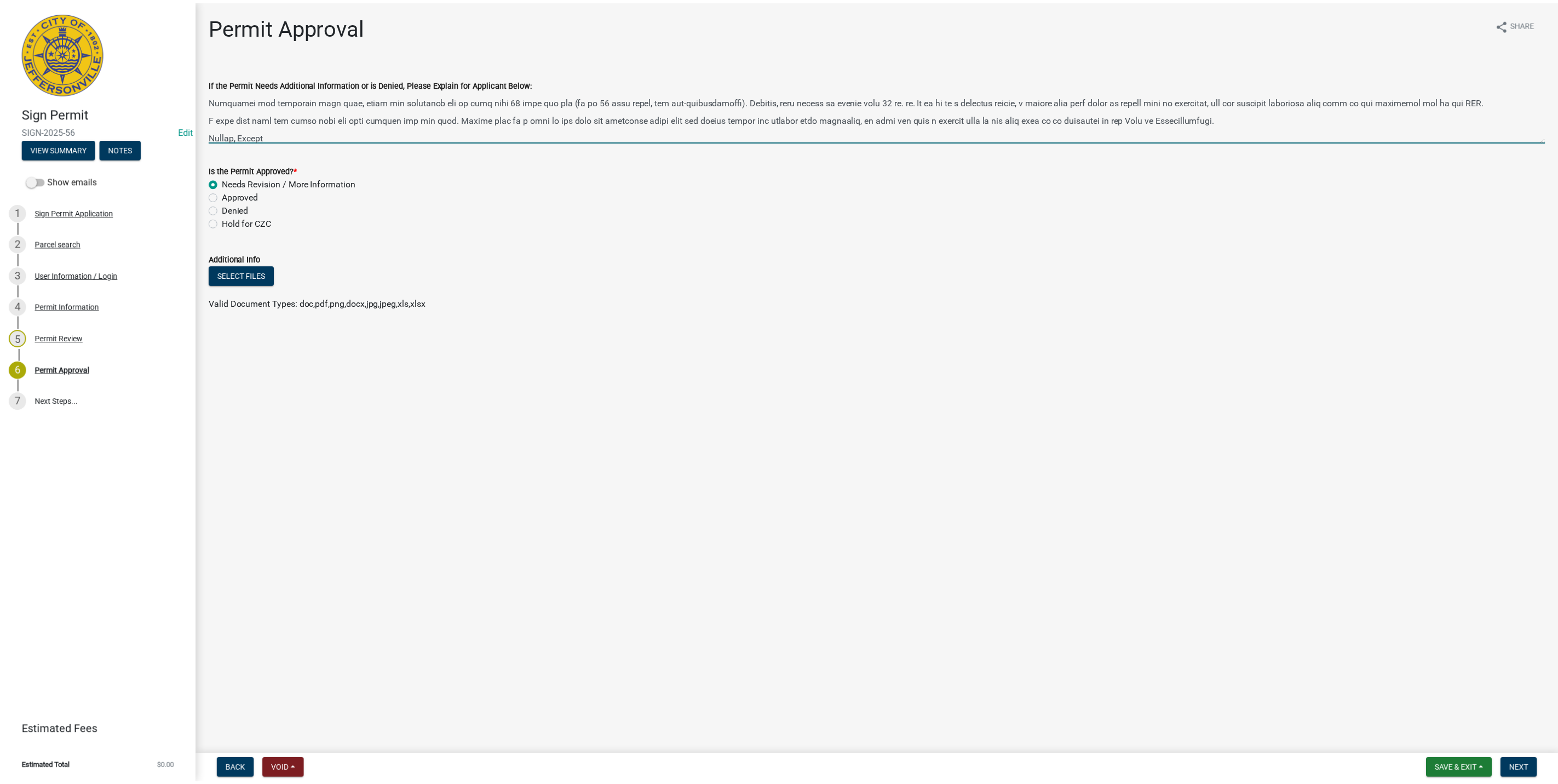
scroll to position [41, 0]
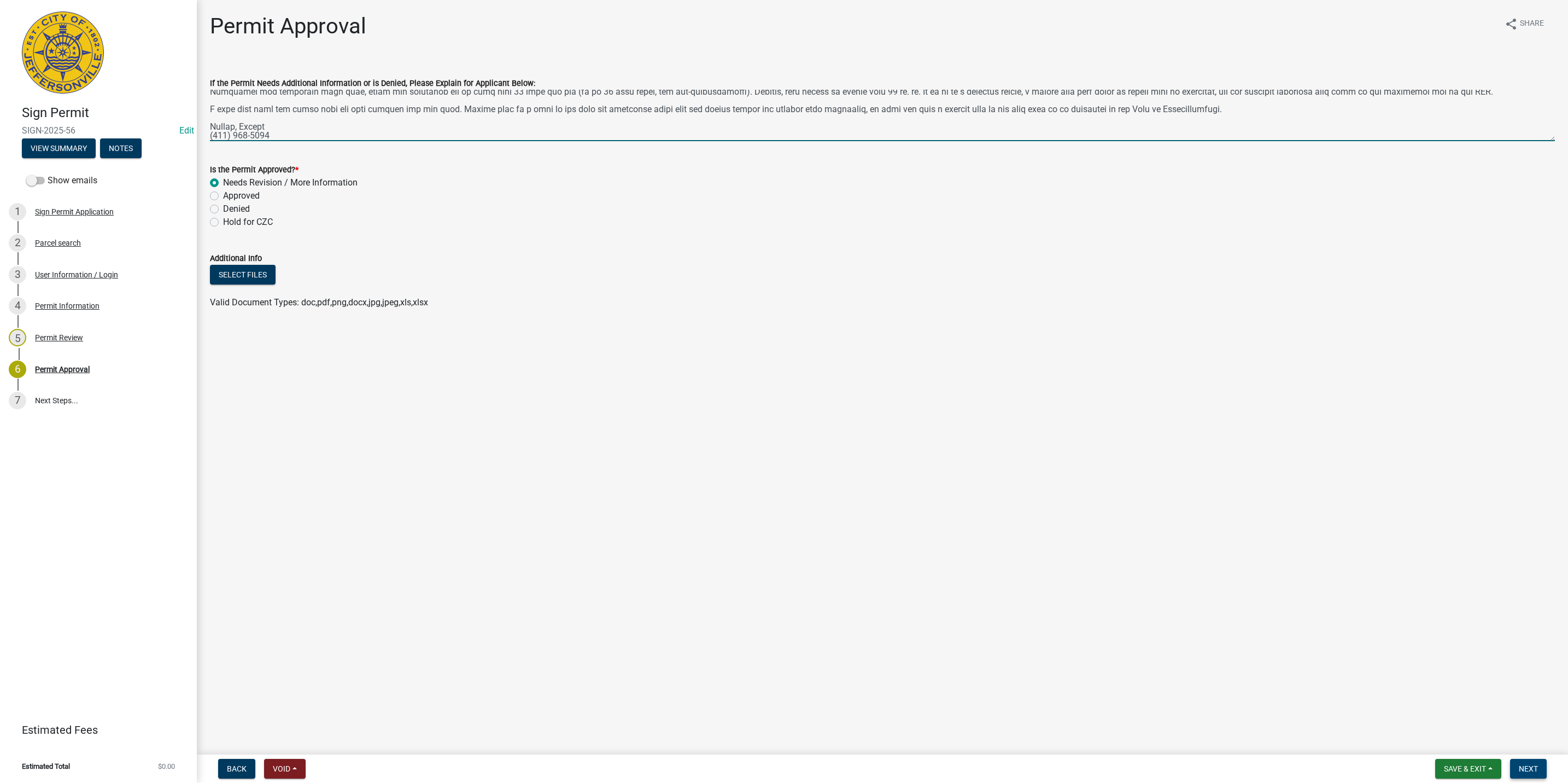
type textarea "Hello. We have a few comments/questions on this. The property is only permitted…"
click at [779, 770] on button "Next" at bounding box center [1529, 768] width 37 height 20
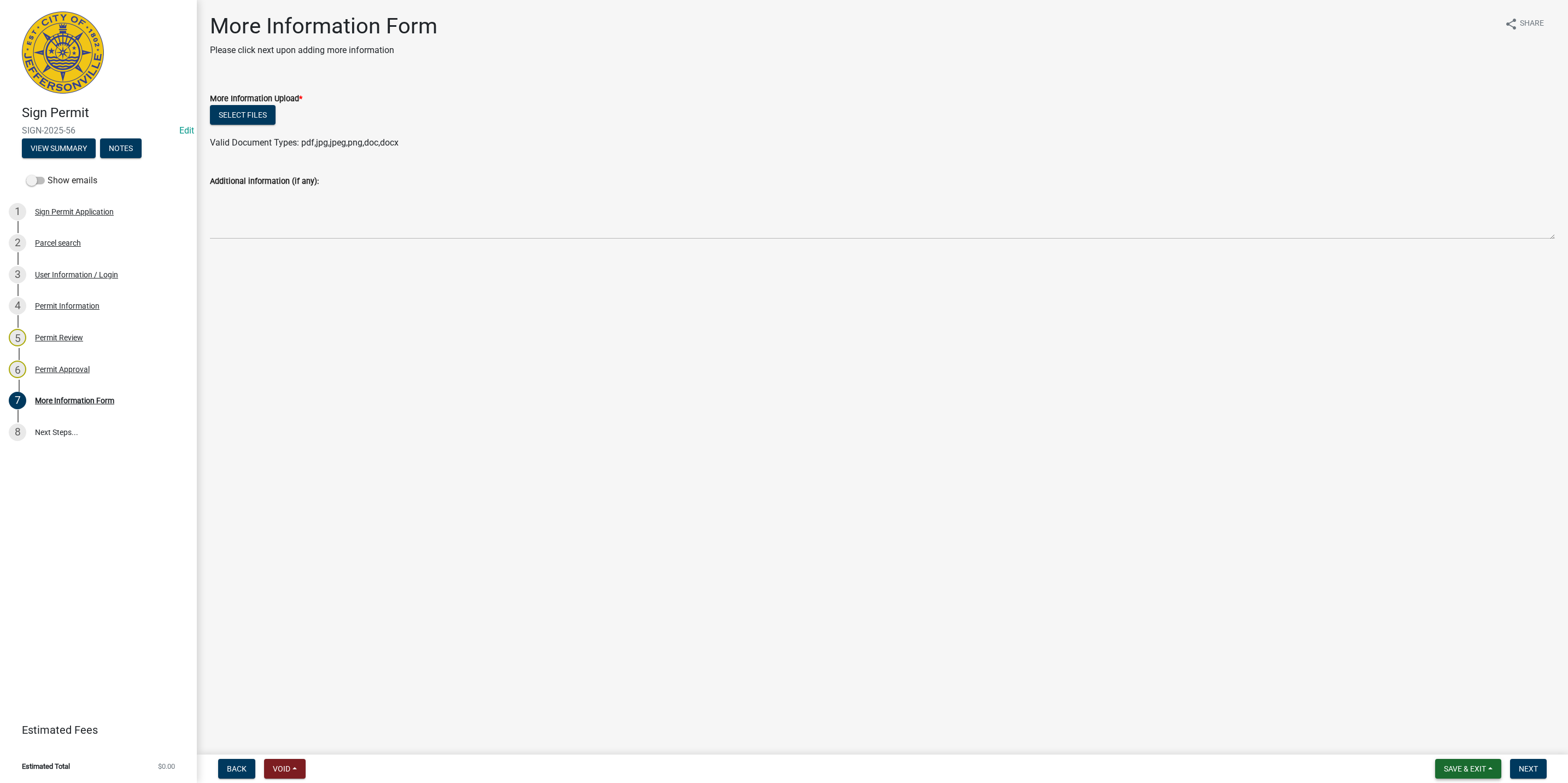
click at [779, 761] on button "Save & Exit" at bounding box center [1468, 768] width 66 height 20
click at [779, 741] on button "Save & Exit" at bounding box center [1457, 740] width 87 height 26
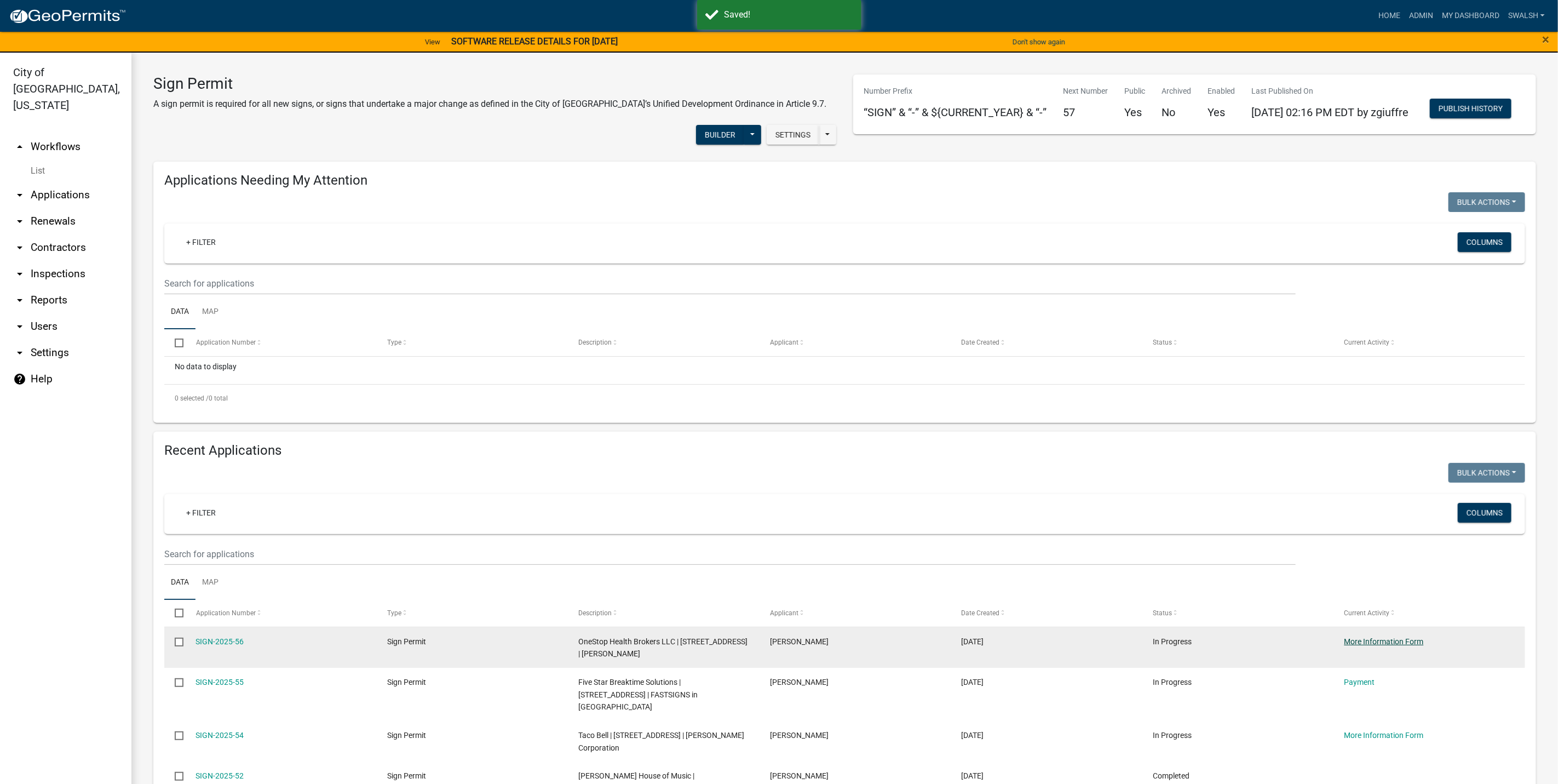
scroll to position [82, 0]
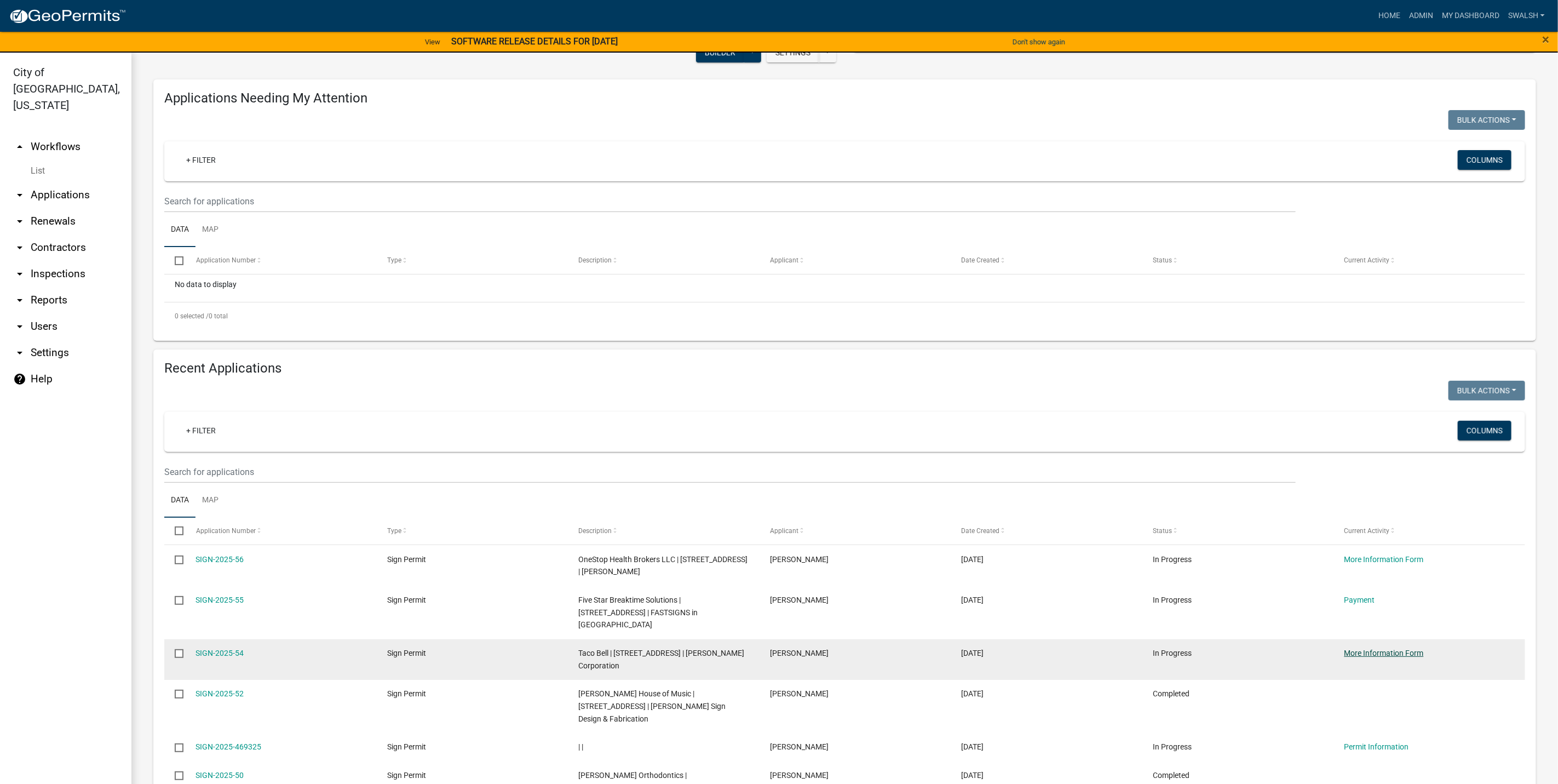
click at [780, 657] on link "More Information Form" at bounding box center [1384, 653] width 79 height 9
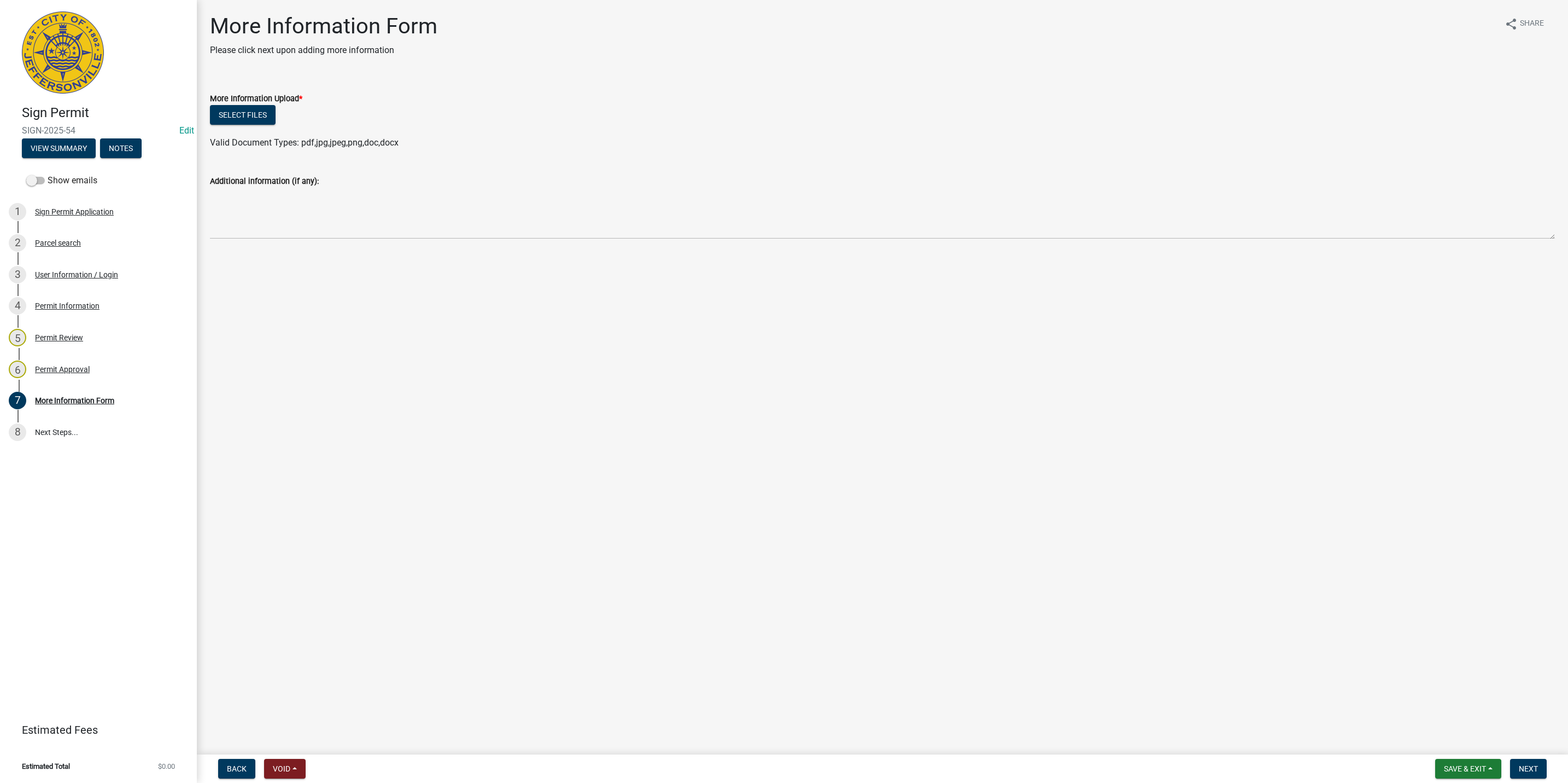
click at [215, 761] on form "Back Void Withdraw Lock Expire Void" at bounding box center [261, 768] width 97 height 20
click at [218, 761] on form "Back Void Withdraw Lock Expire Void" at bounding box center [261, 768] width 97 height 20
click at [229, 770] on span "Back" at bounding box center [236, 768] width 20 height 9
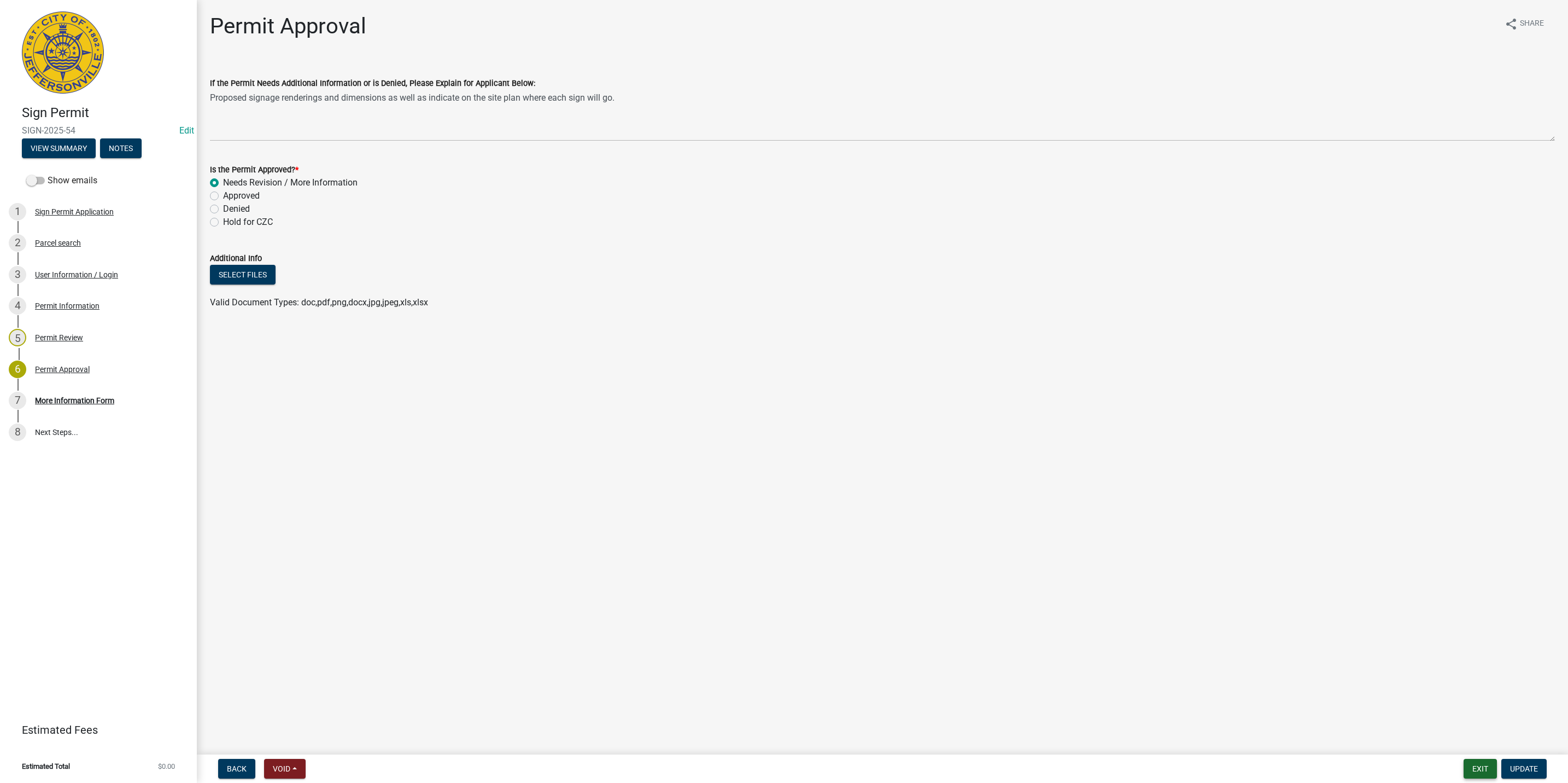
click at [779, 765] on button "Exit" at bounding box center [1480, 768] width 33 height 20
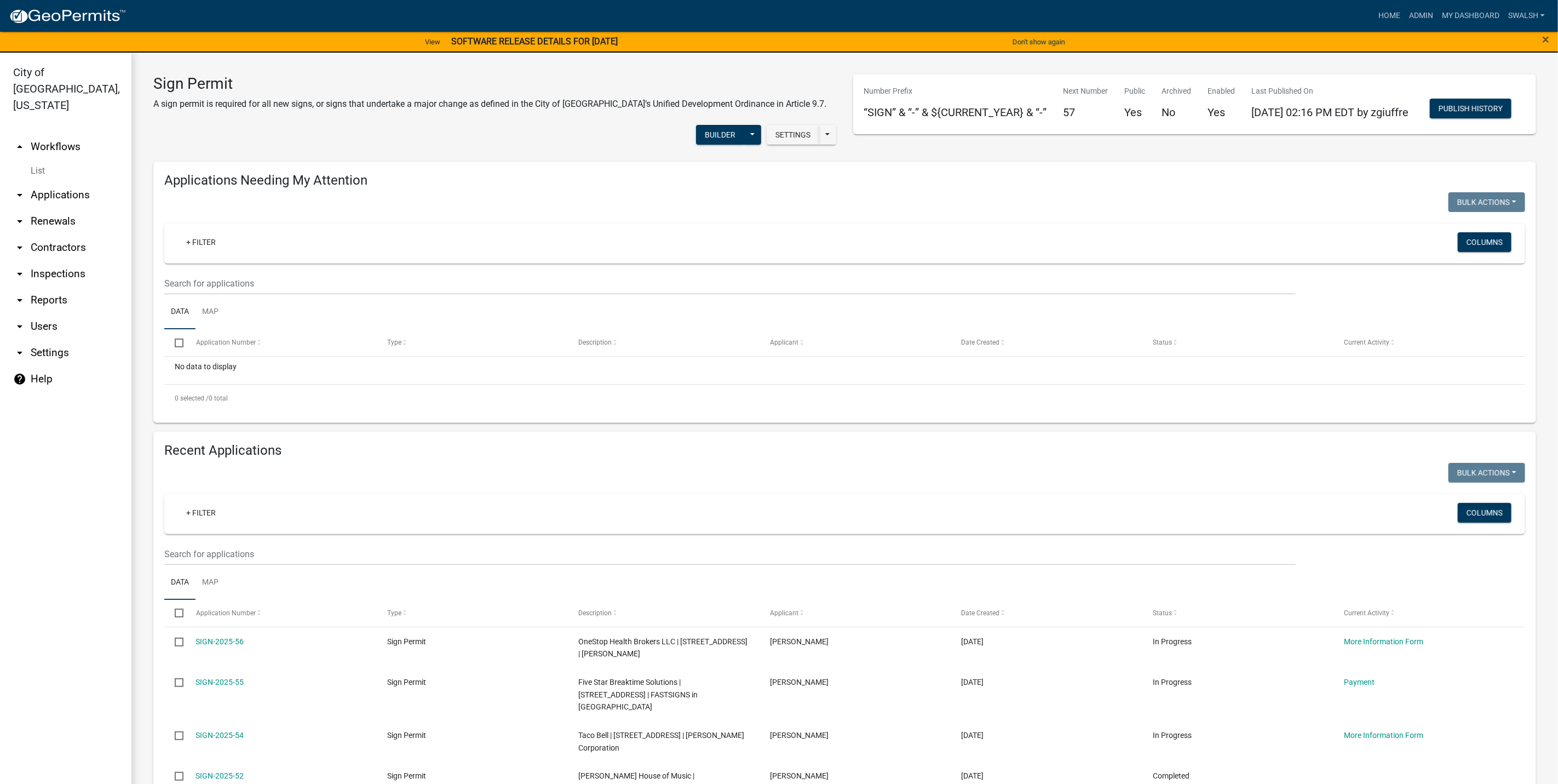
click at [63, 134] on link "arrow_drop_up Workflows" at bounding box center [65, 146] width 131 height 26
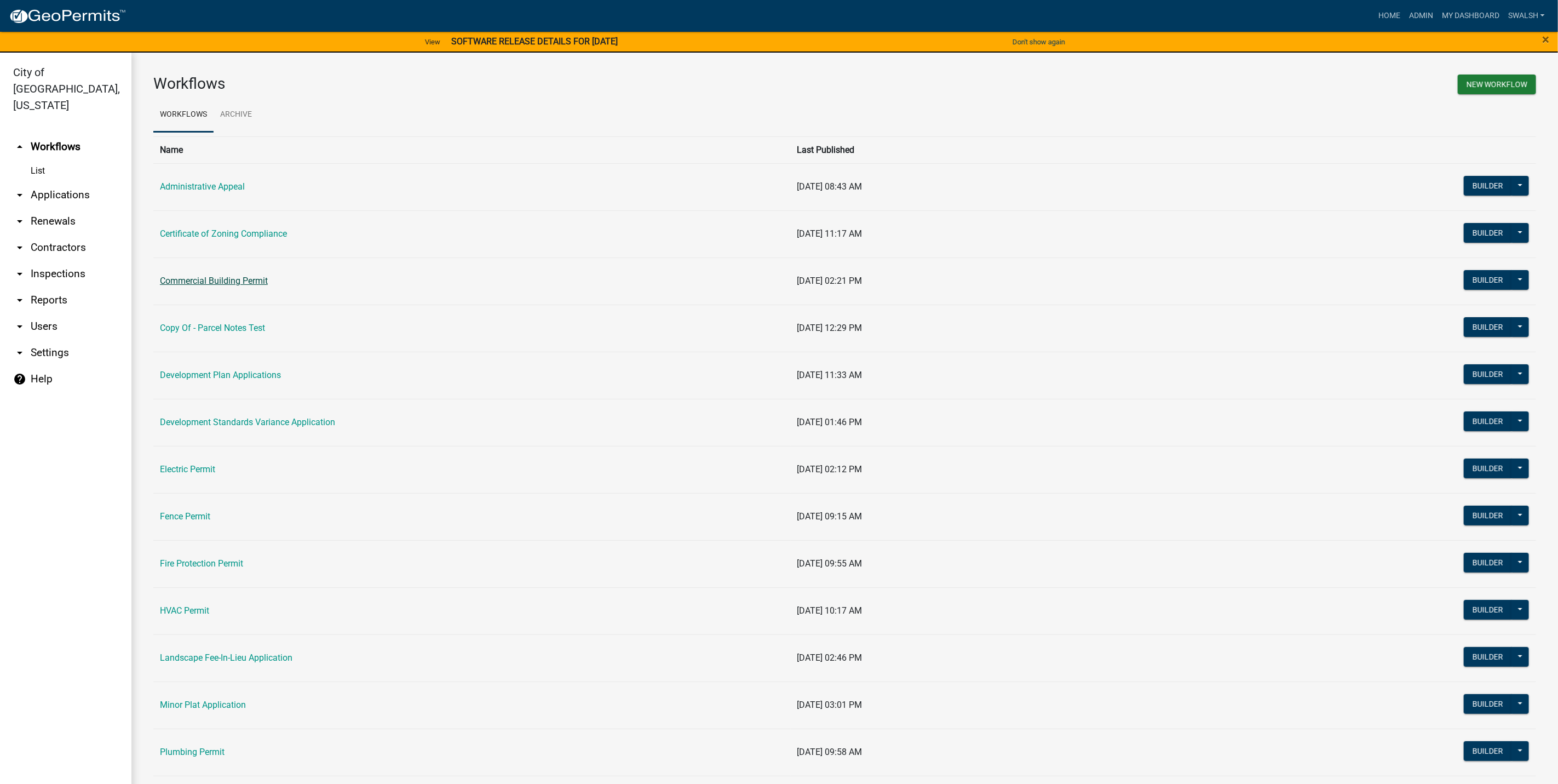
click at [239, 280] on link "Commercial Building Permit" at bounding box center [213, 280] width 108 height 10
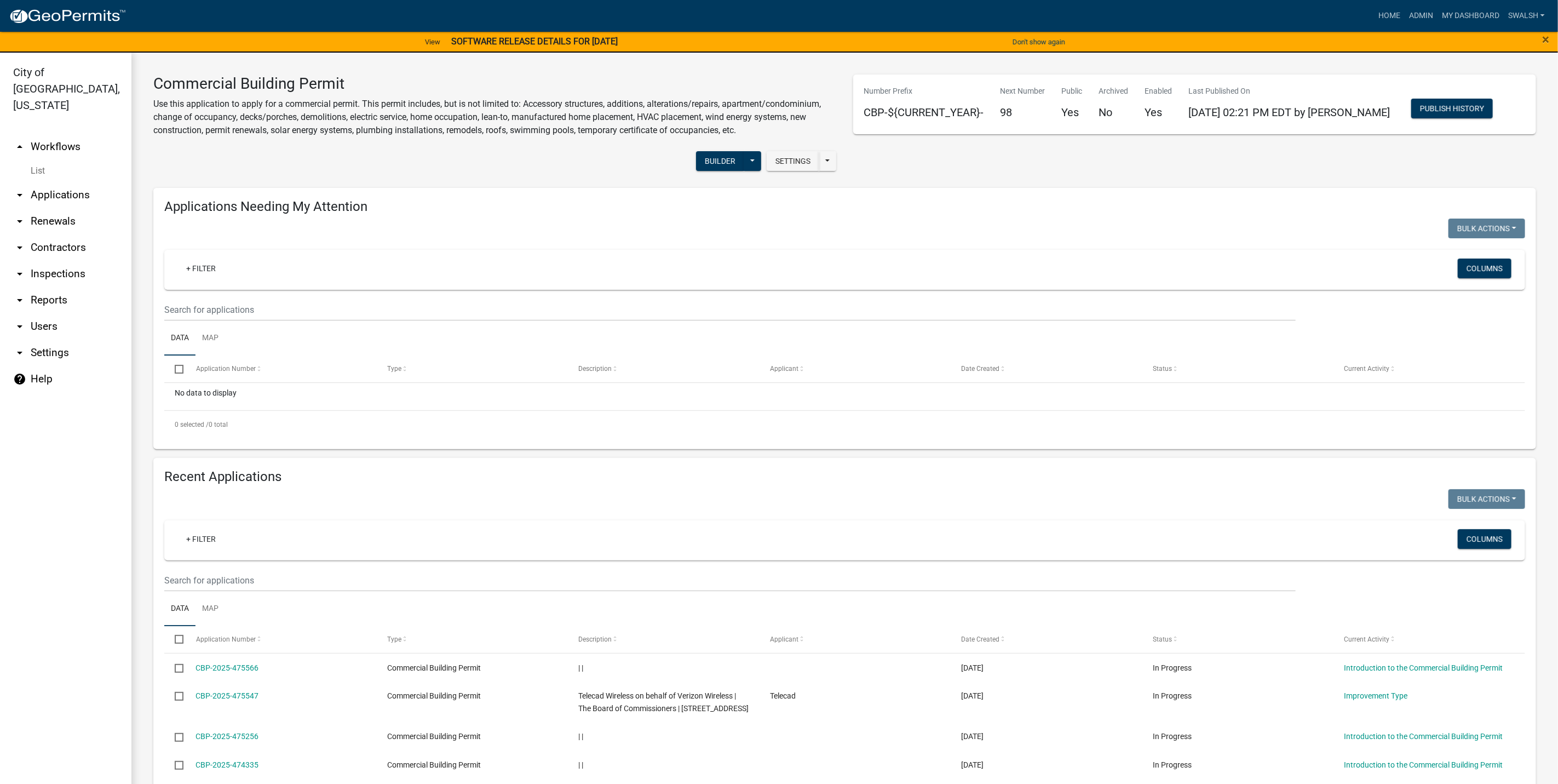
click at [60, 134] on link "arrow_drop_up Workflows" at bounding box center [65, 146] width 131 height 26
